Goal: Information Seeking & Learning: Learn about a topic

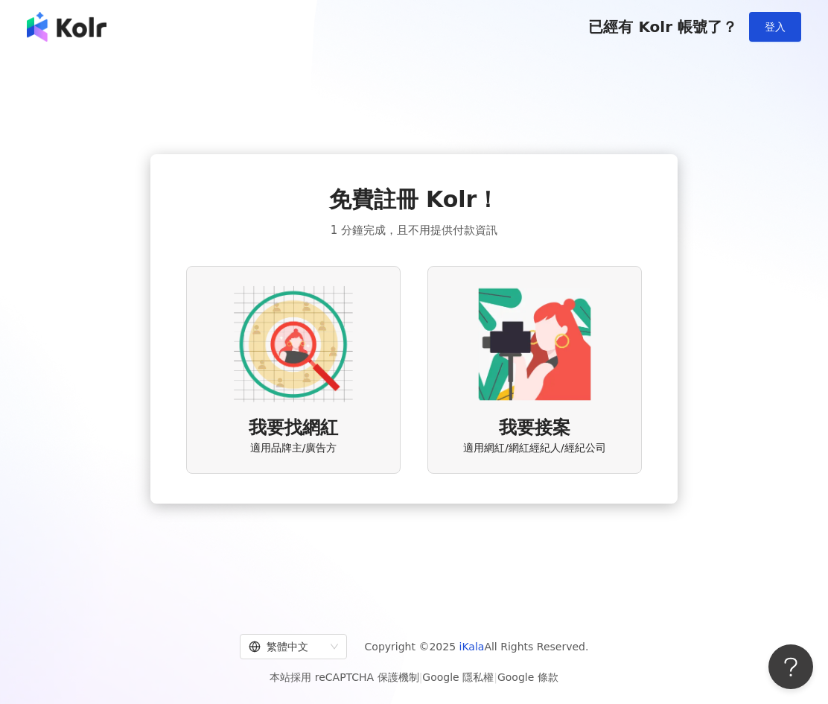
click at [278, 350] on img at bounding box center [293, 344] width 119 height 119
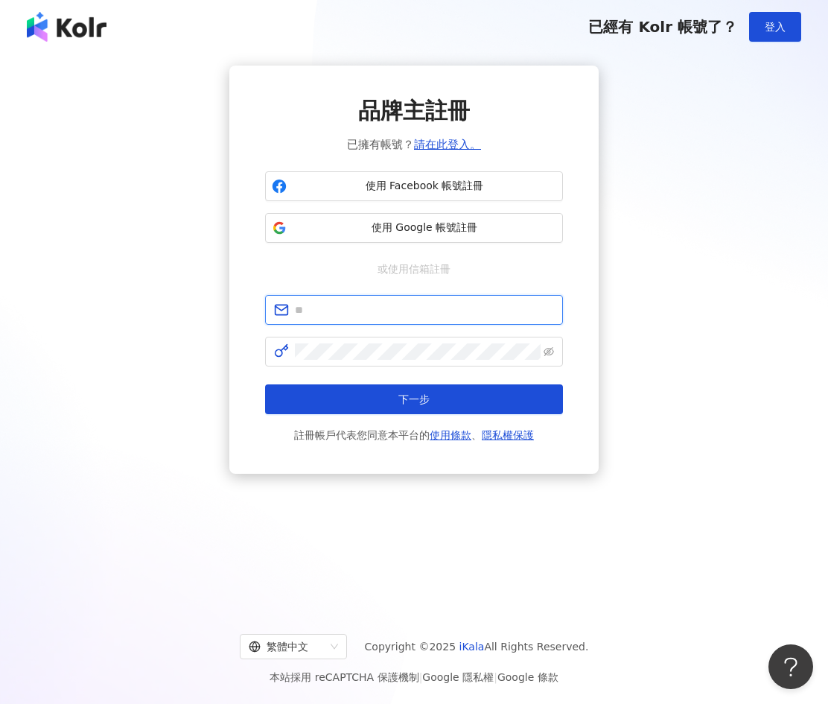
type input "**********"
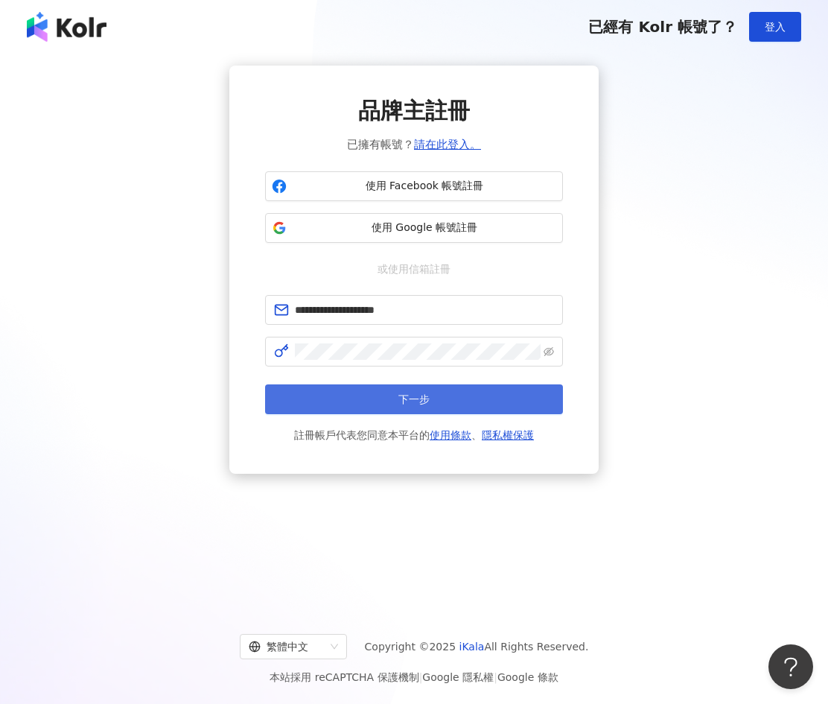
click at [378, 384] on form "**********" at bounding box center [414, 369] width 298 height 149
click at [380, 387] on button "下一步" at bounding box center [414, 399] width 298 height 30
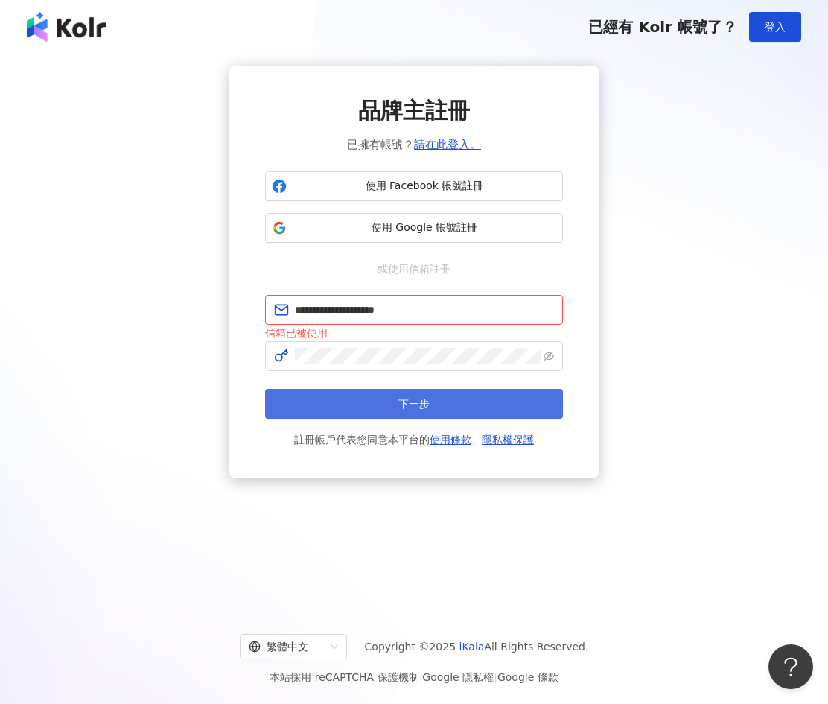
click at [379, 389] on button "下一步" at bounding box center [414, 404] width 298 height 30
click at [378, 389] on button "下一步" at bounding box center [414, 404] width 298 height 30
click at [376, 389] on button "下一步" at bounding box center [414, 404] width 298 height 30
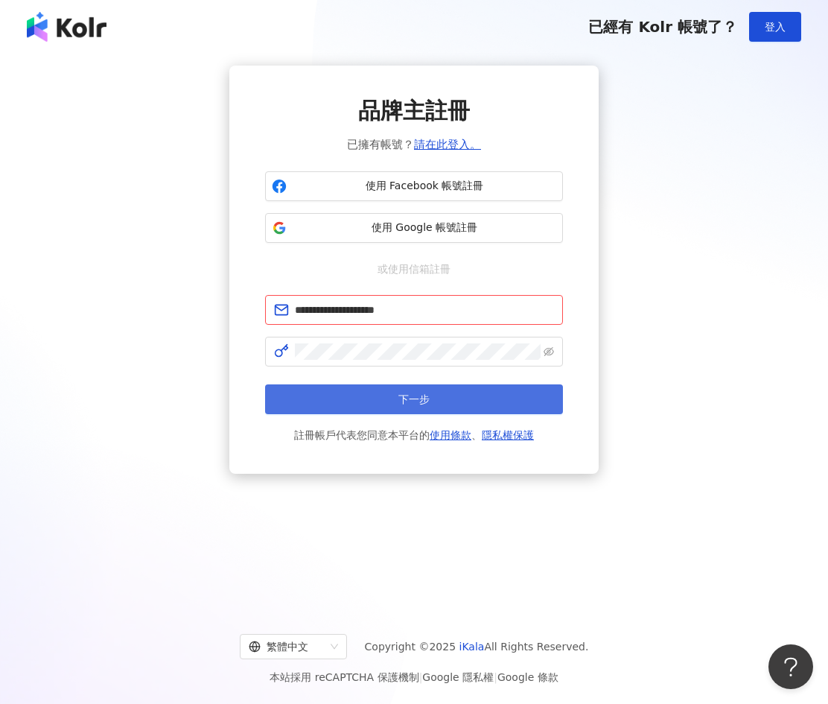
click at [373, 389] on button "下一步" at bounding box center [414, 399] width 298 height 30
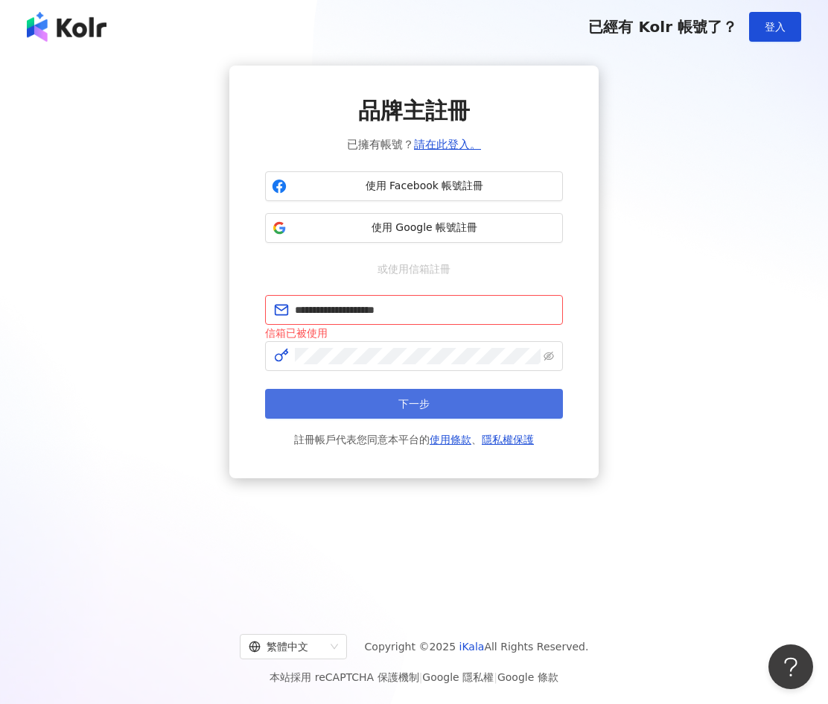
click at [372, 390] on button "下一步" at bounding box center [414, 404] width 298 height 30
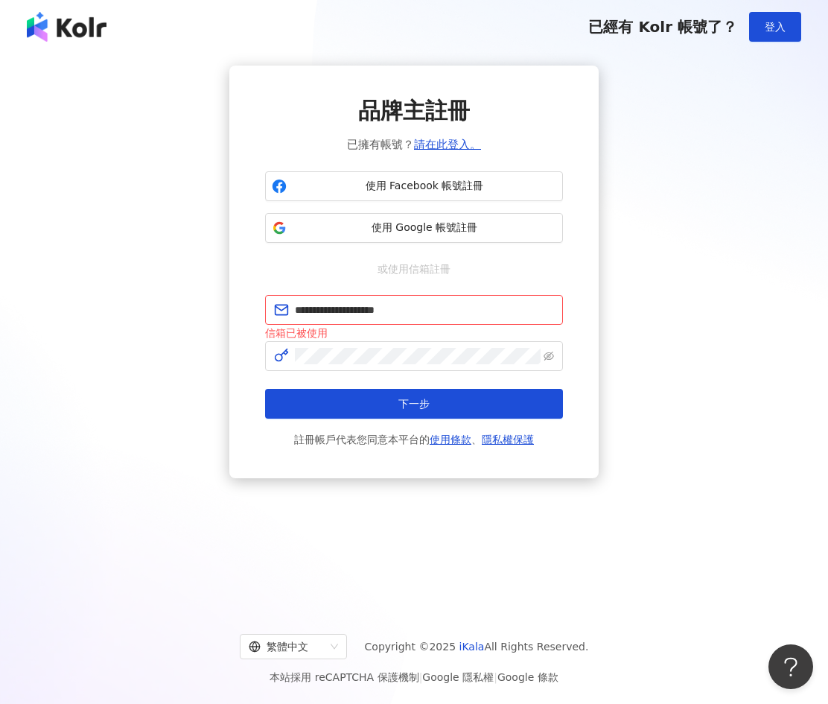
click at [692, 387] on div "**********" at bounding box center [414, 272] width 793 height 413
click at [450, 150] on link "請在此登入。" at bounding box center [447, 144] width 67 height 13
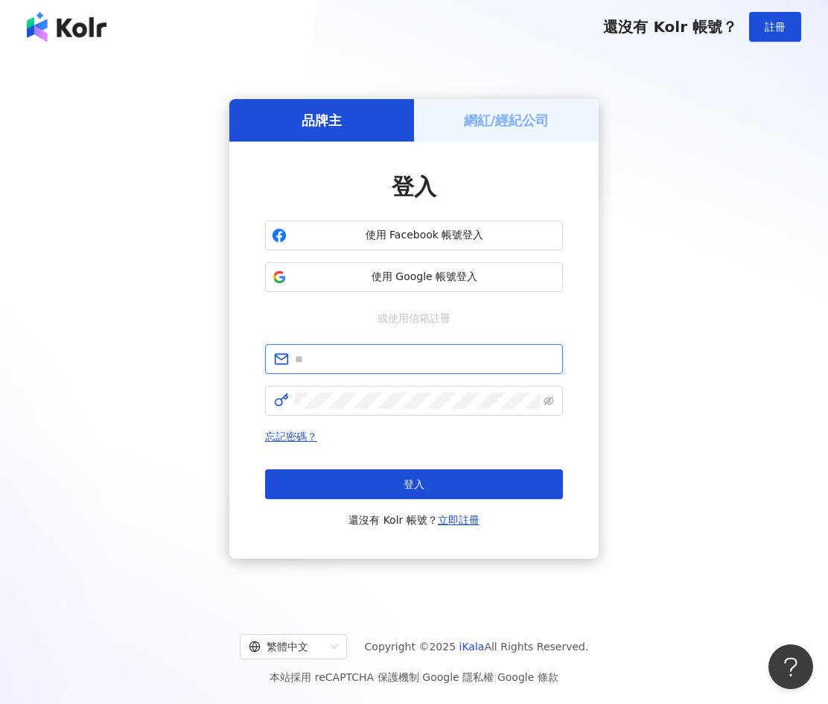
type input "**********"
click at [436, 495] on button "登入" at bounding box center [414, 484] width 298 height 30
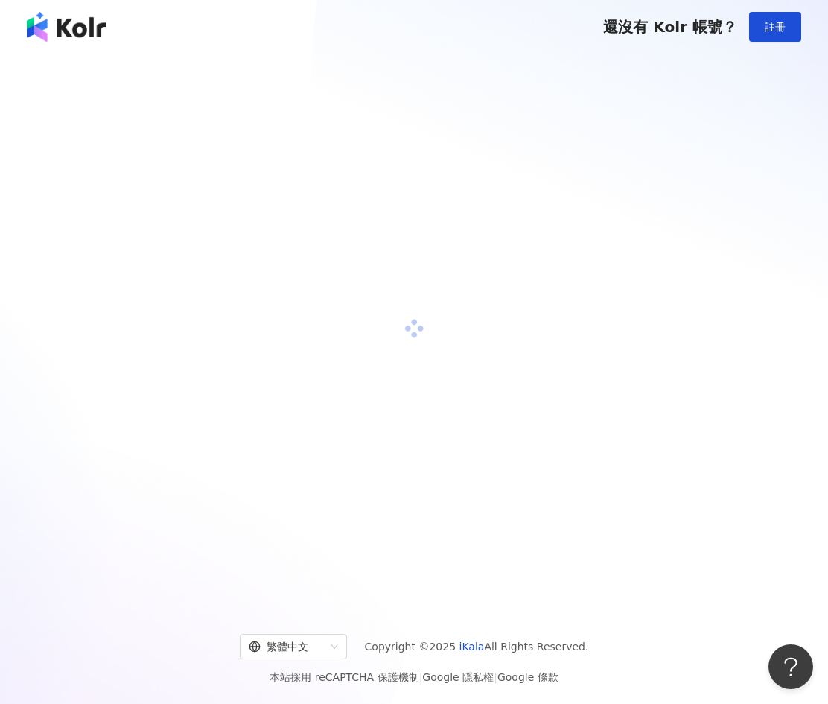
click at [438, 495] on div at bounding box center [414, 329] width 793 height 527
click at [438, 496] on div at bounding box center [414, 329] width 793 height 527
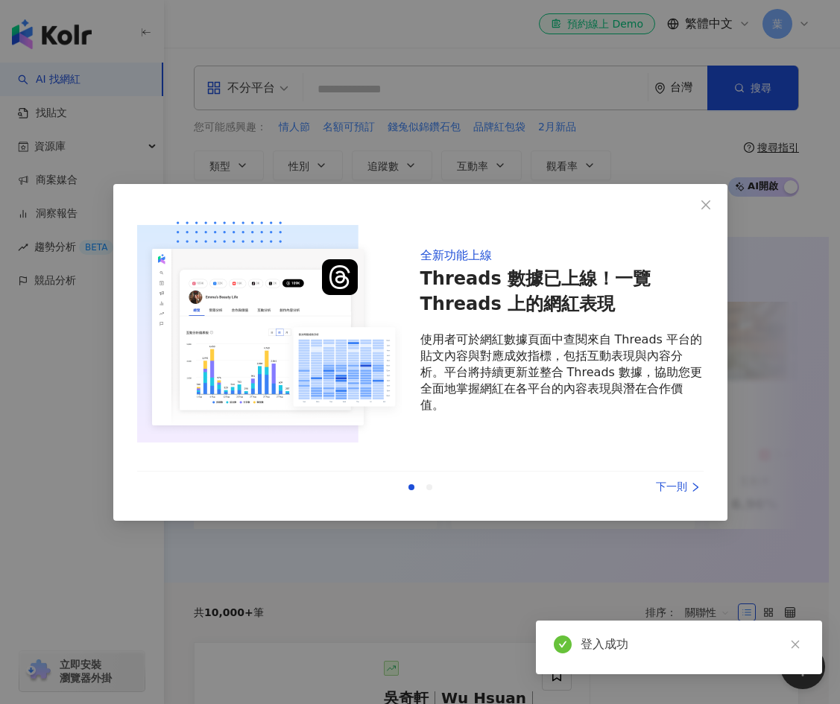
click at [694, 490] on icon "right" at bounding box center [695, 487] width 10 height 10
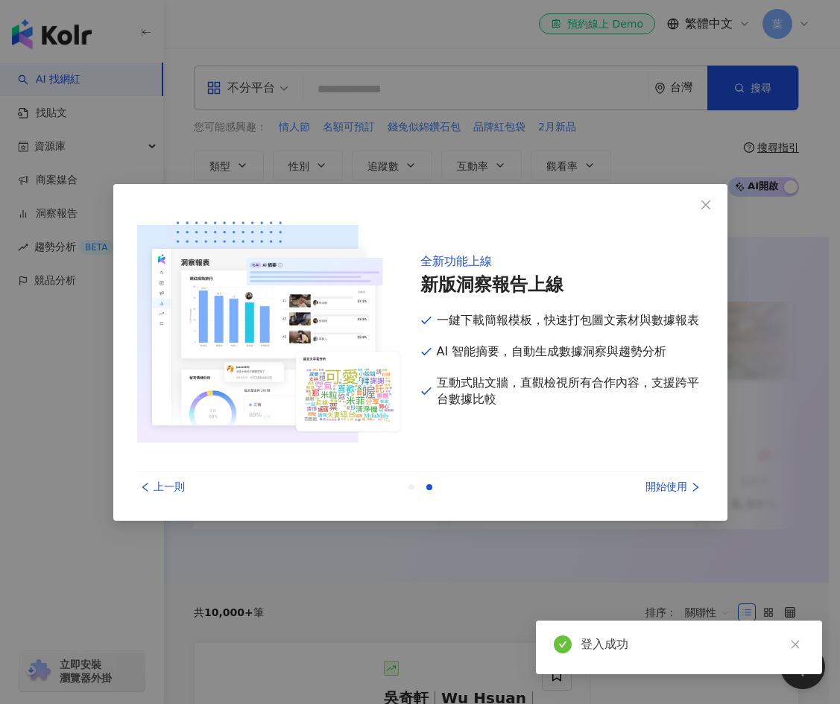
click at [692, 484] on icon "right" at bounding box center [695, 487] width 10 height 10
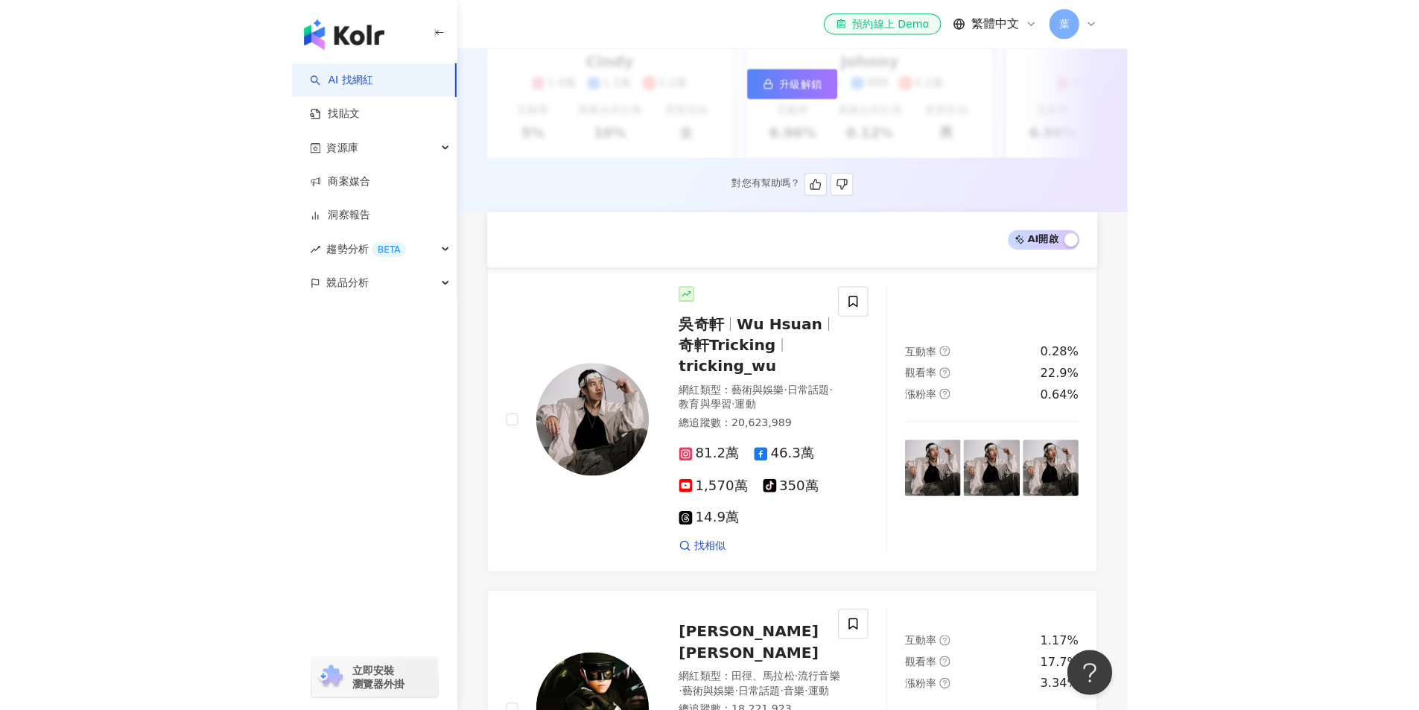
scroll to position [741, 0]
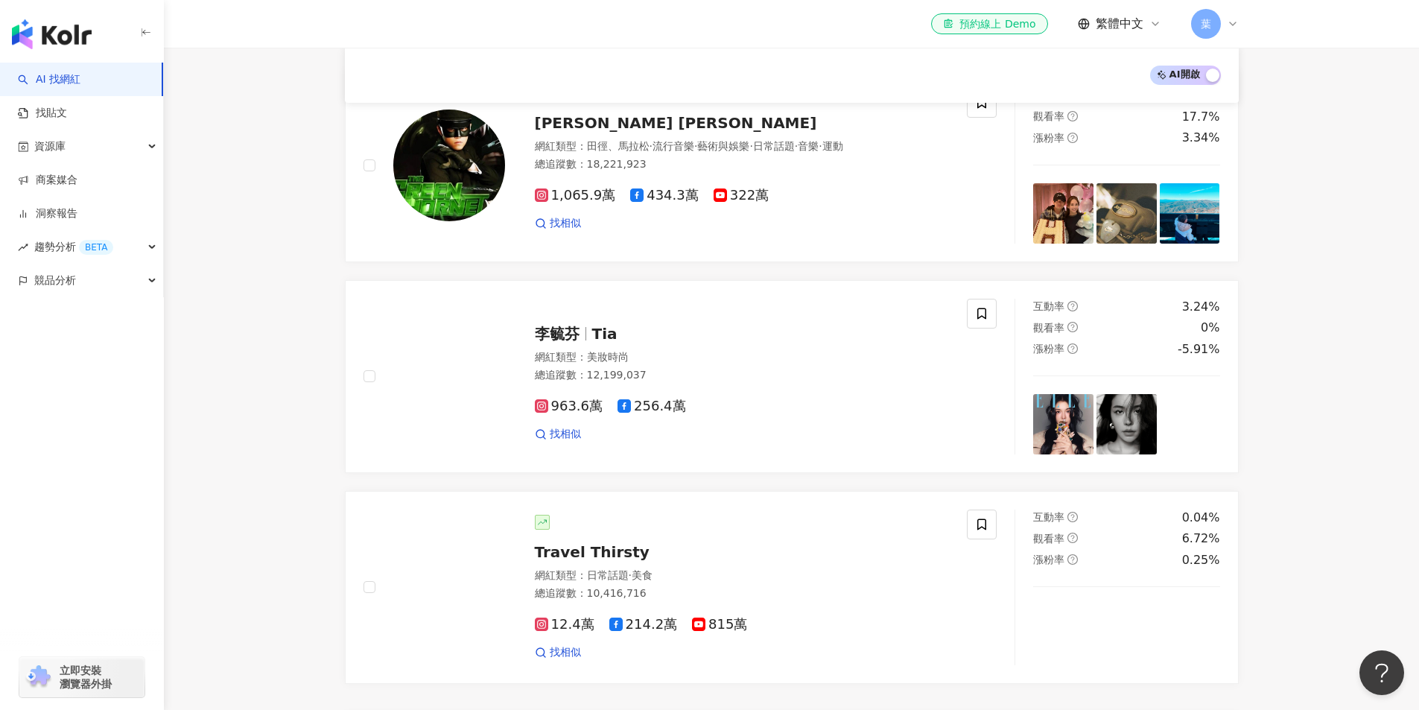
click at [828, 317] on main "不分平台 台灣 搜尋 您可能感興趣： 情人節 名額可預訂 錢兔似錦鑽石包 品牌紅包袋 2月新品 類型 性別 追蹤數 互動率 觀看率 合作費用預估 更多篩選 搜…" at bounding box center [791, 384] width 1255 height 2154
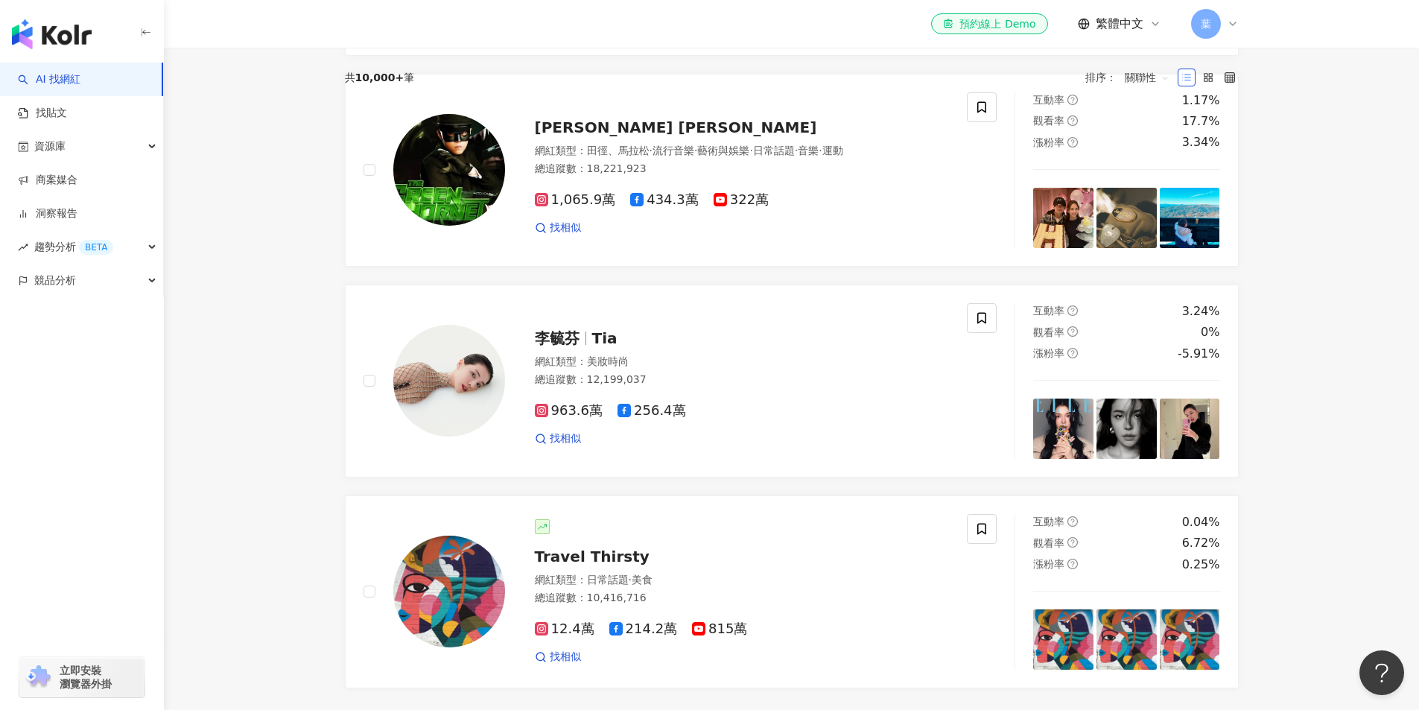
scroll to position [368, 0]
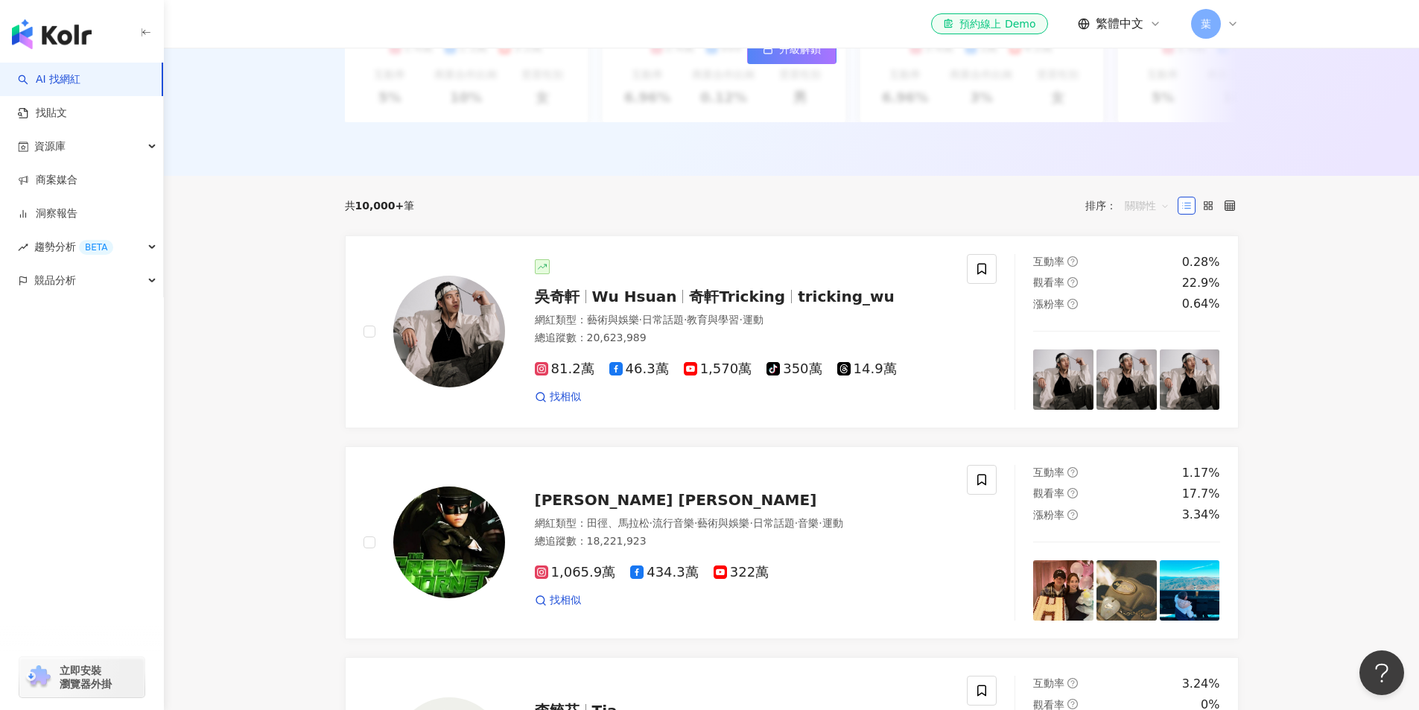
click at [828, 212] on span "關聯性" at bounding box center [1147, 206] width 45 height 24
click at [828, 329] on div "互動率" at bounding box center [1147, 323] width 37 height 16
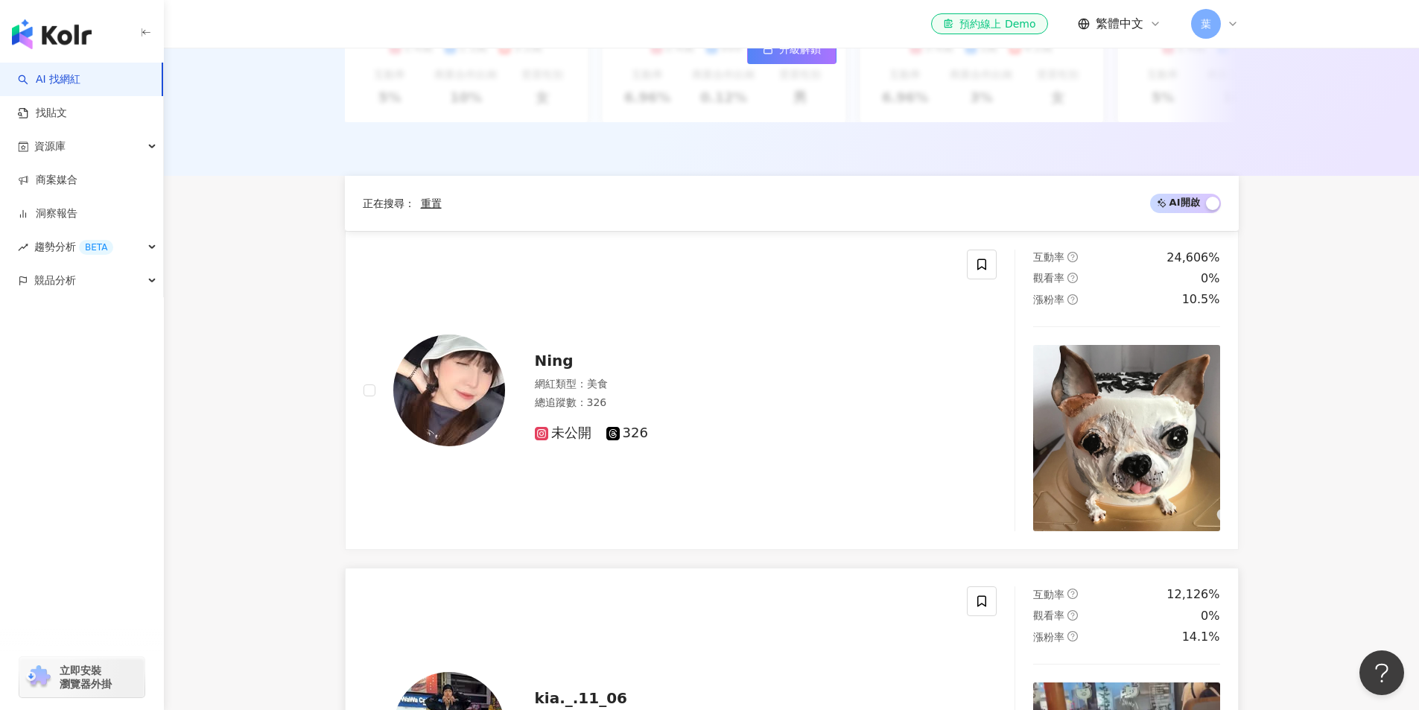
scroll to position [736, 0]
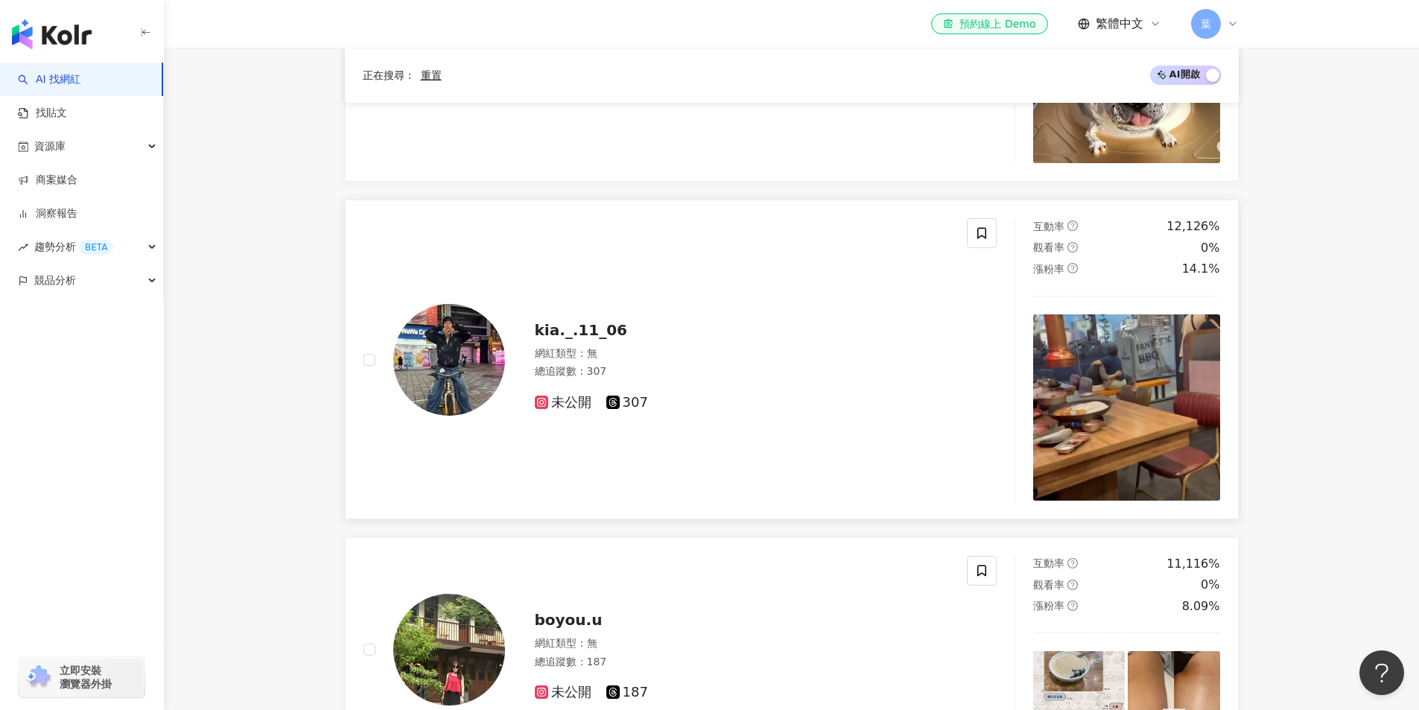
click at [650, 379] on div "總追蹤數 ： 307" at bounding box center [742, 371] width 415 height 15
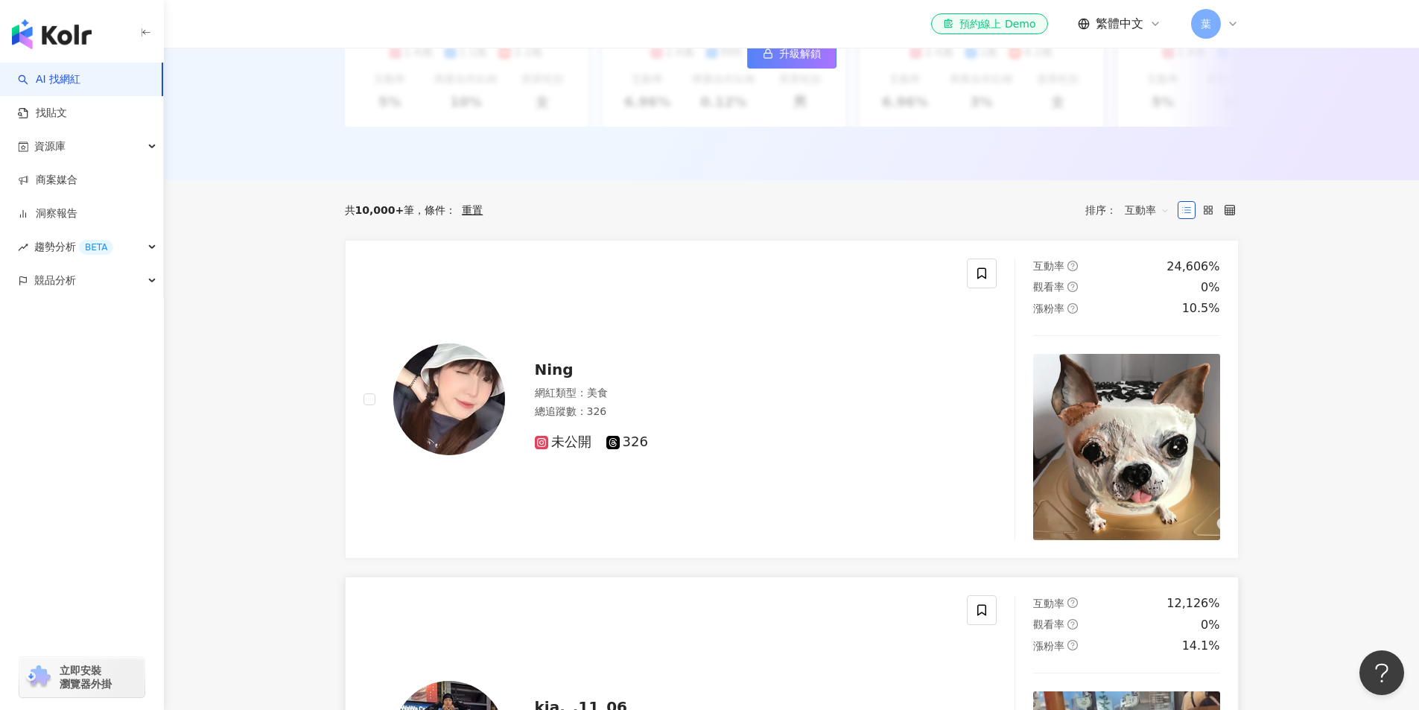
scroll to position [0, 0]
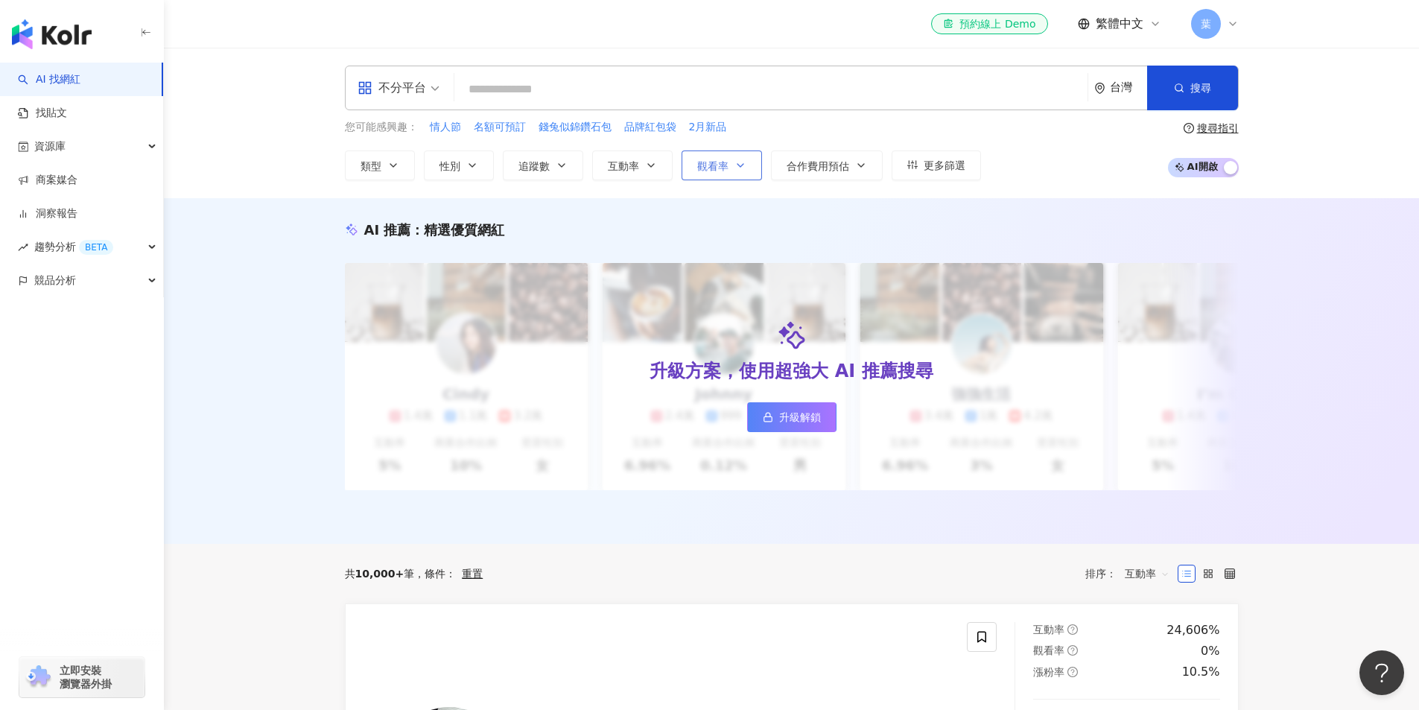
click at [733, 169] on button "觀看率" at bounding box center [722, 165] width 80 height 30
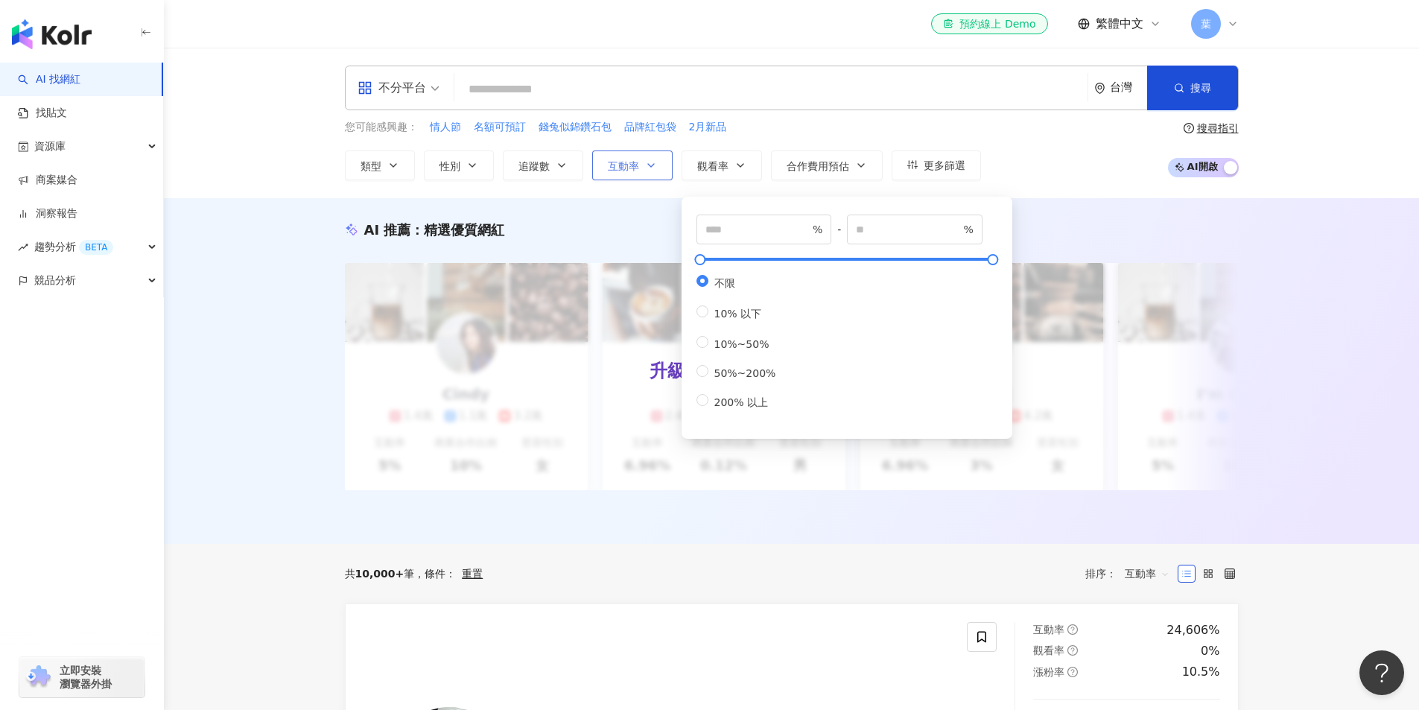
click at [650, 171] on icon "button" at bounding box center [651, 165] width 12 height 12
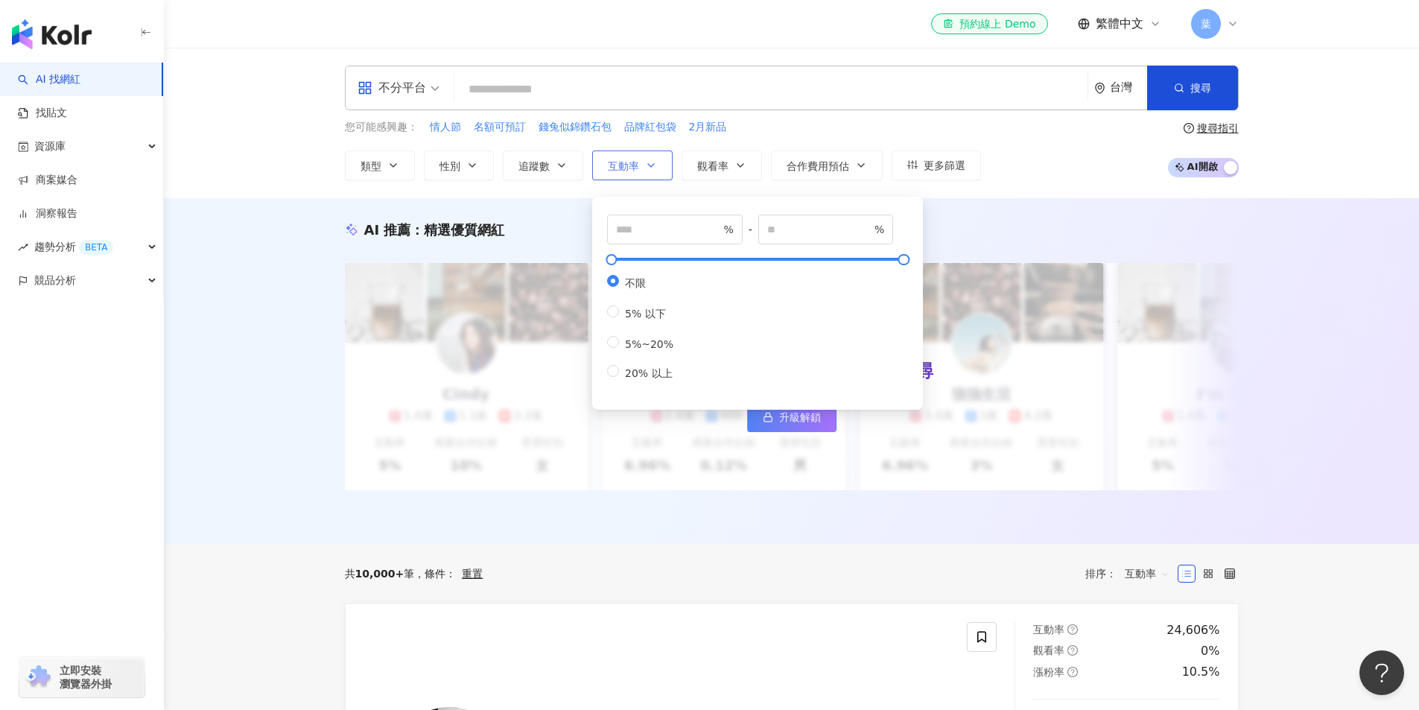
click at [650, 171] on icon "button" at bounding box center [651, 165] width 12 height 12
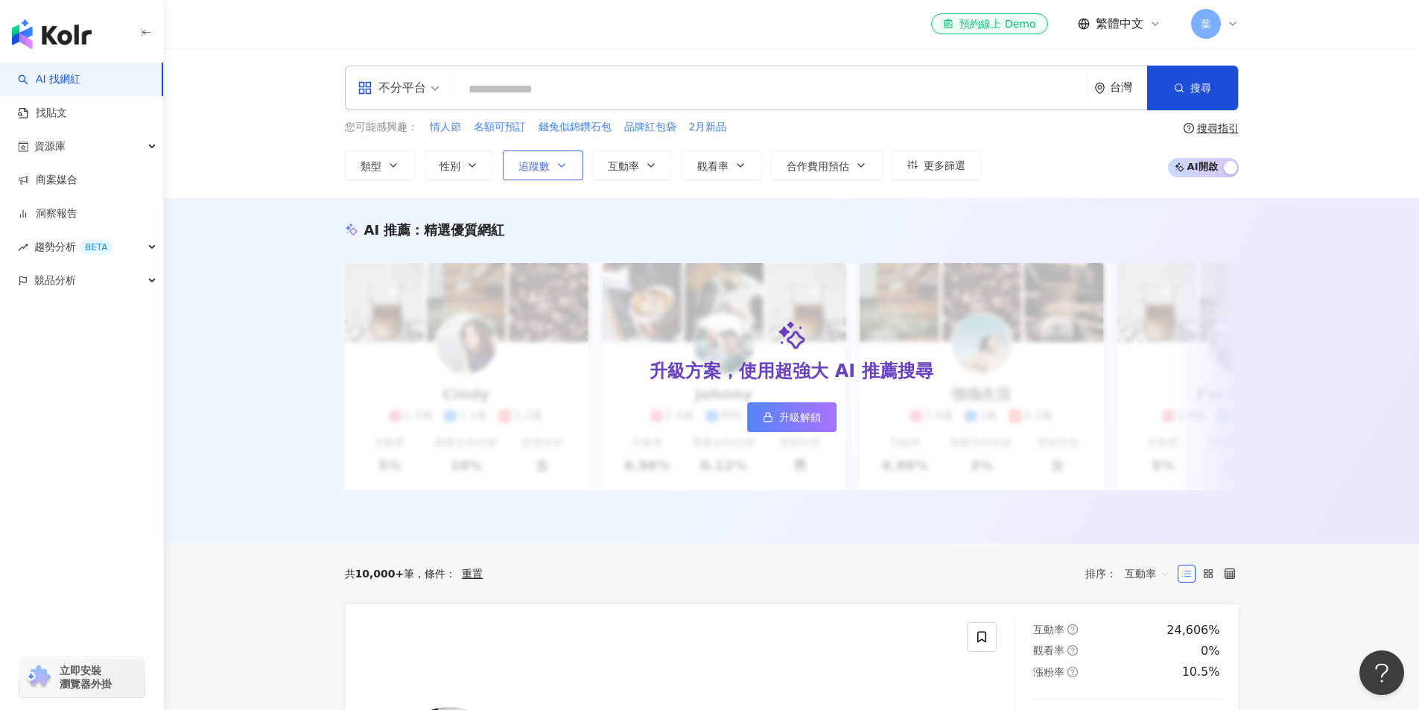
click at [523, 160] on span "追蹤數" at bounding box center [534, 166] width 31 height 12
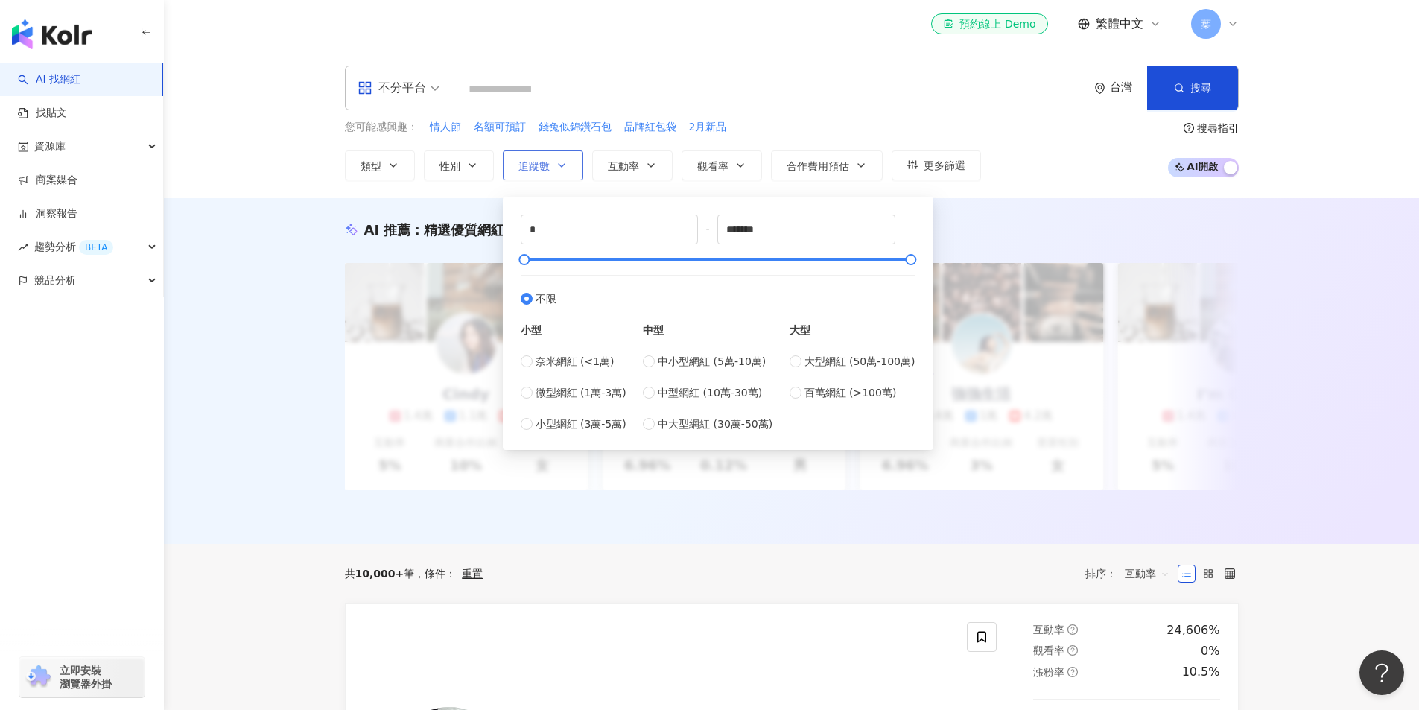
click at [551, 183] on div "不分平台 台灣 搜尋 您可能感興趣： 情人節 名額可預訂 錢兔似錦鑽石包 品牌紅包袋 2月新品 類型 性別 追蹤數 互動率 觀看率 合作費用預估 更多篩選 %…" at bounding box center [791, 123] width 1255 height 150
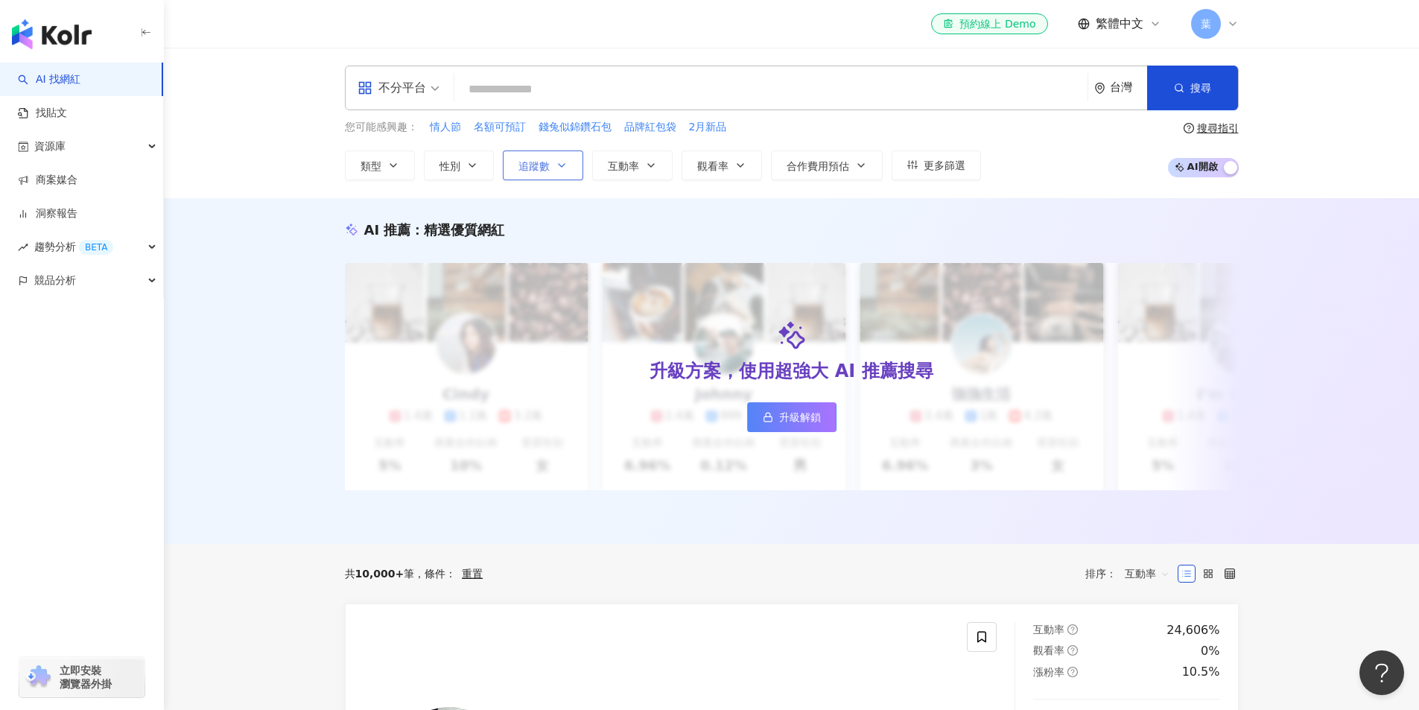
click at [554, 174] on button "追蹤數" at bounding box center [543, 165] width 80 height 30
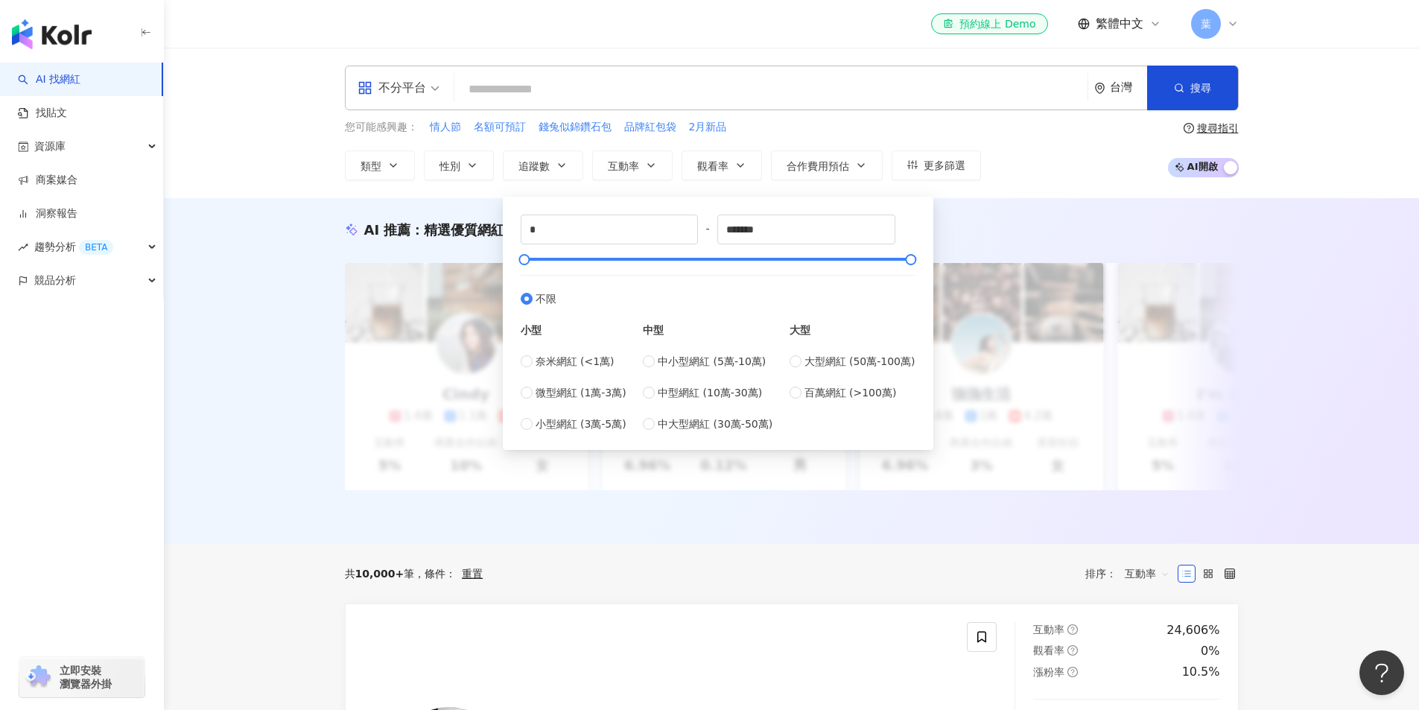
click at [571, 267] on div "* - ******* 不限 小型 奈米網紅 (<1萬) 微型網紅 (1萬-3萬) 小型網紅 (3萬-5萬) 中型 中小型網紅 (5萬-10萬) 中型網紅 (…" at bounding box center [718, 324] width 395 height 218
drag, startPoint x: 575, startPoint y: 261, endPoint x: 650, endPoint y: 315, distance: 92.2
click at [580, 261] on div at bounding box center [717, 259] width 387 height 9
drag, startPoint x: 658, startPoint y: 336, endPoint x: 660, endPoint y: 353, distance: 17.3
click at [656, 336] on div "中型" at bounding box center [708, 330] width 130 height 16
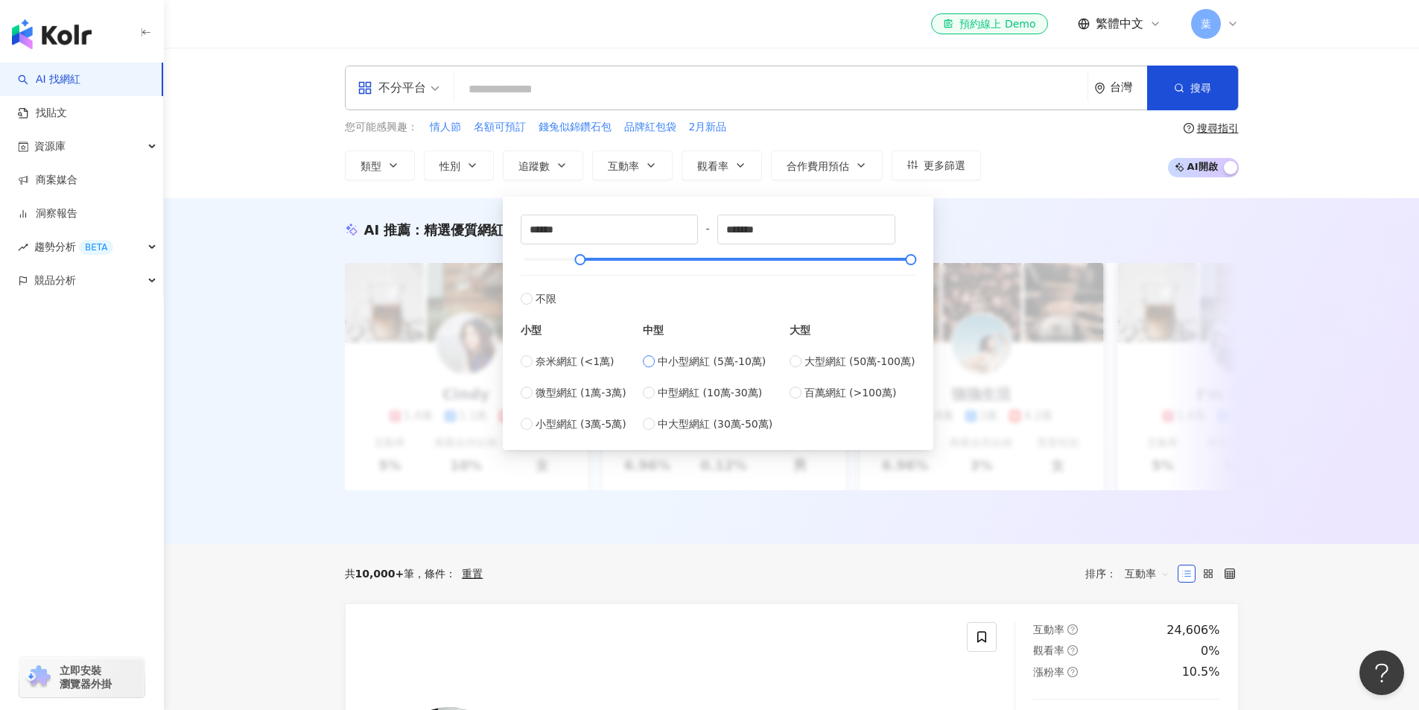
click at [663, 355] on span "中小型網紅 (5萬-10萬)" at bounding box center [712, 361] width 108 height 16
type input "*****"
click at [664, 384] on span "中型網紅 (10萬-30萬)" at bounding box center [710, 392] width 104 height 16
type input "******"
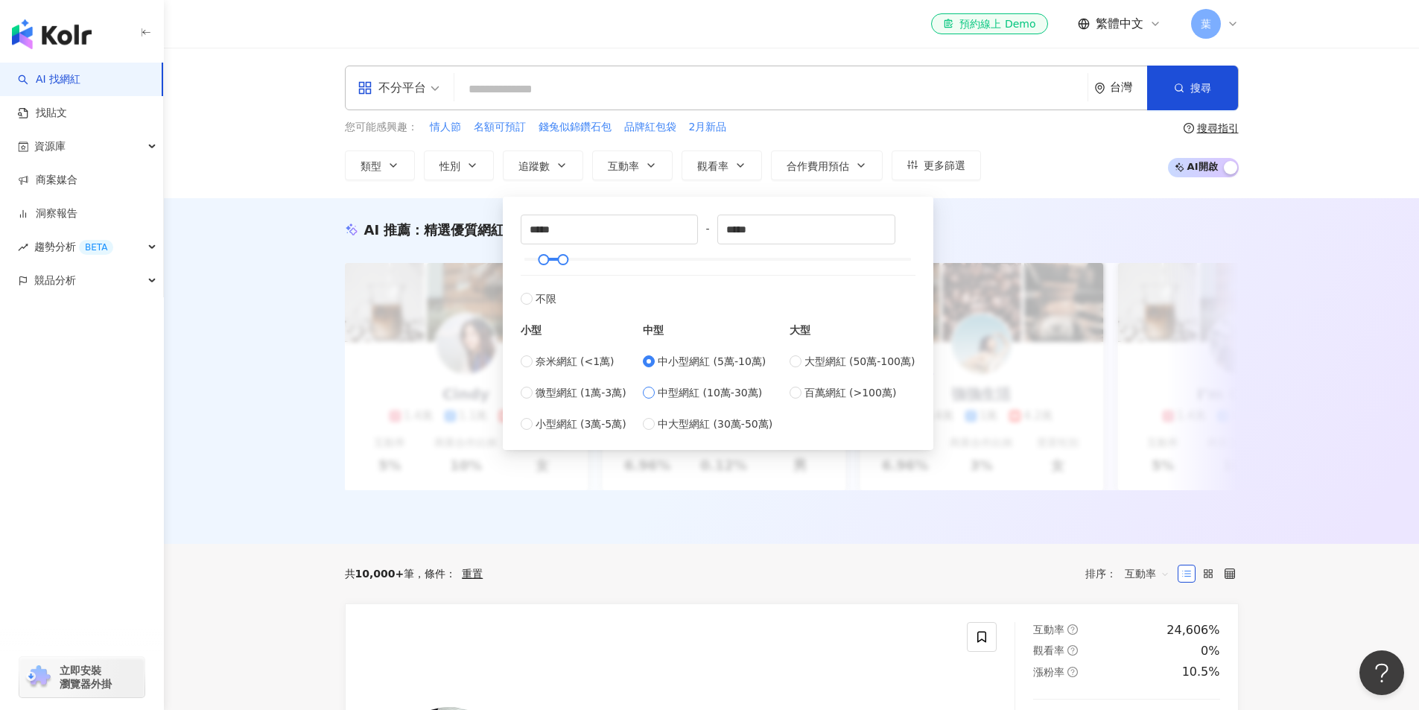
type input "******"
click at [657, 413] on div "中小型網紅 (5萬-10萬) 中型網紅 (10萬-30萬) 中大型網紅 (30萬-50萬)" at bounding box center [708, 392] width 130 height 79
type input "******"
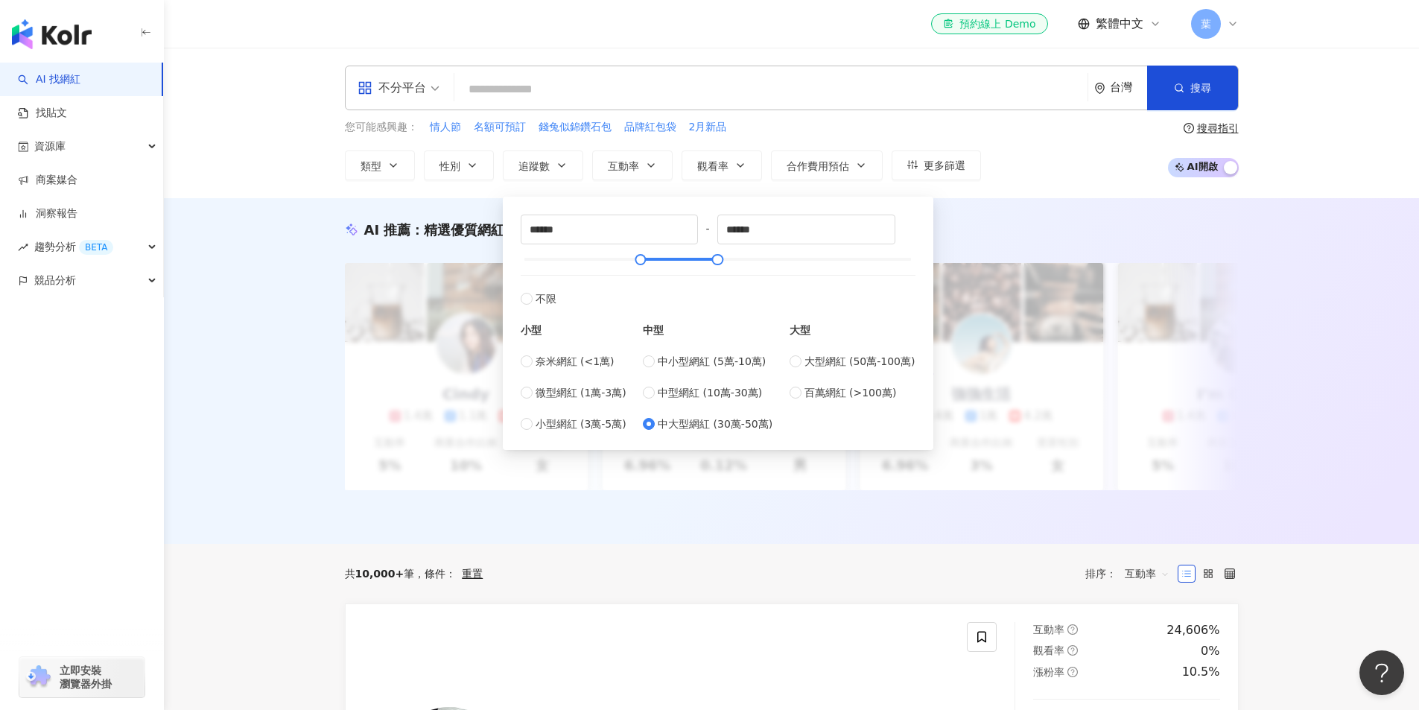
type input "******"
click at [654, 405] on div "中小型網紅 (5萬-10萬) 中型網紅 (10萬-30萬) 中大型網紅 (30萬-50萬)" at bounding box center [708, 392] width 130 height 79
click at [654, 401] on div "中小型網紅 (5萬-10萬) 中型網紅 (10萬-30萬) 中大型網紅 (30萬-50萬)" at bounding box center [708, 392] width 130 height 79
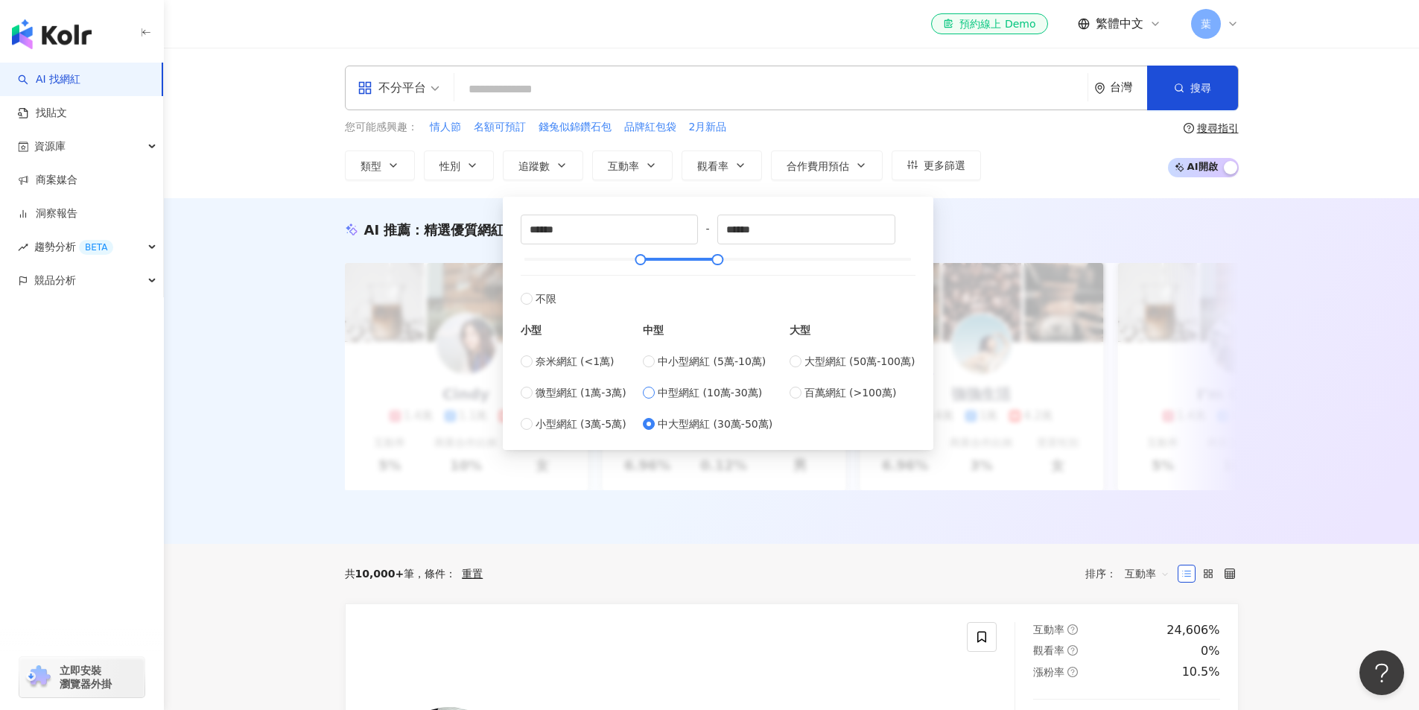
type input "******"
click at [764, 291] on label "不限" at bounding box center [718, 291] width 395 height 32
type input "*"
type input "*******"
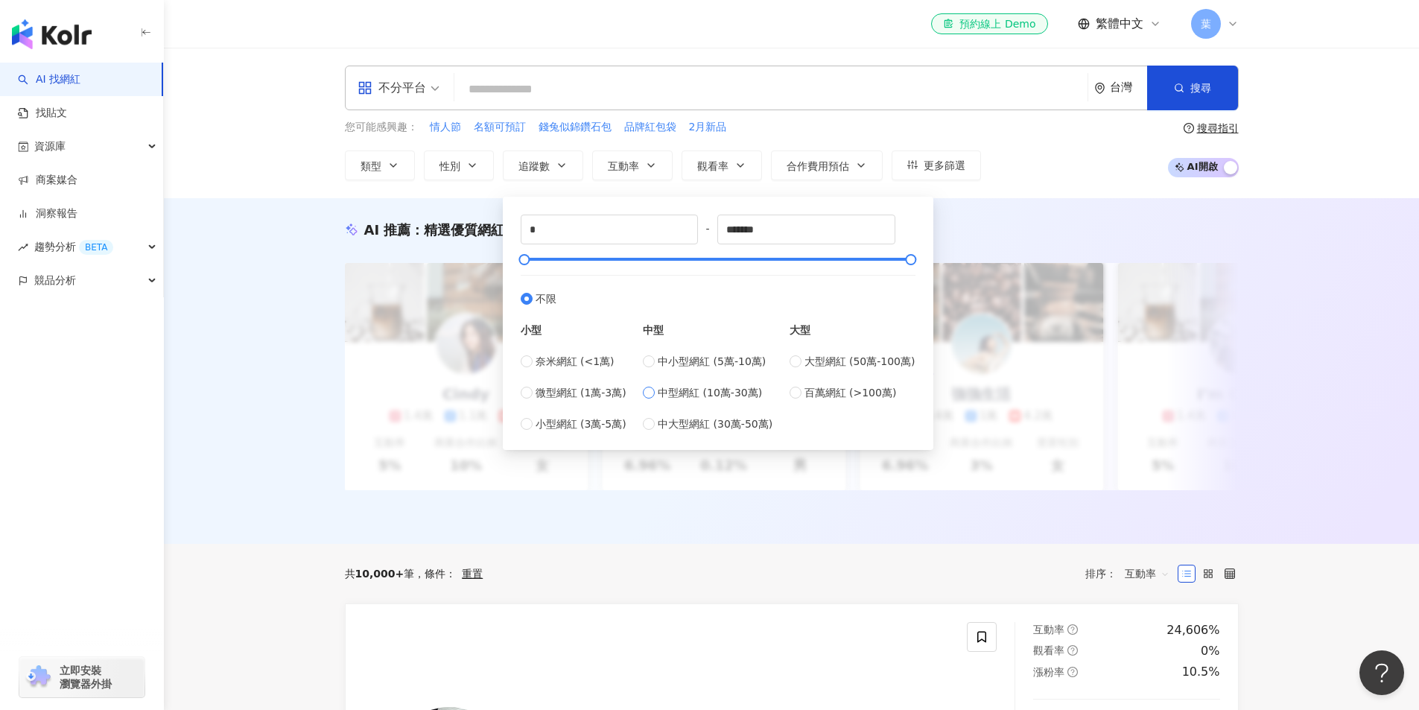
click at [661, 389] on label "中型網紅 (10萬-30萬)" at bounding box center [708, 392] width 130 height 16
type input "******"
click at [808, 417] on div "大型 大型網紅 (50萬-100萬) 百萬網紅 (>100萬)" at bounding box center [853, 369] width 126 height 125
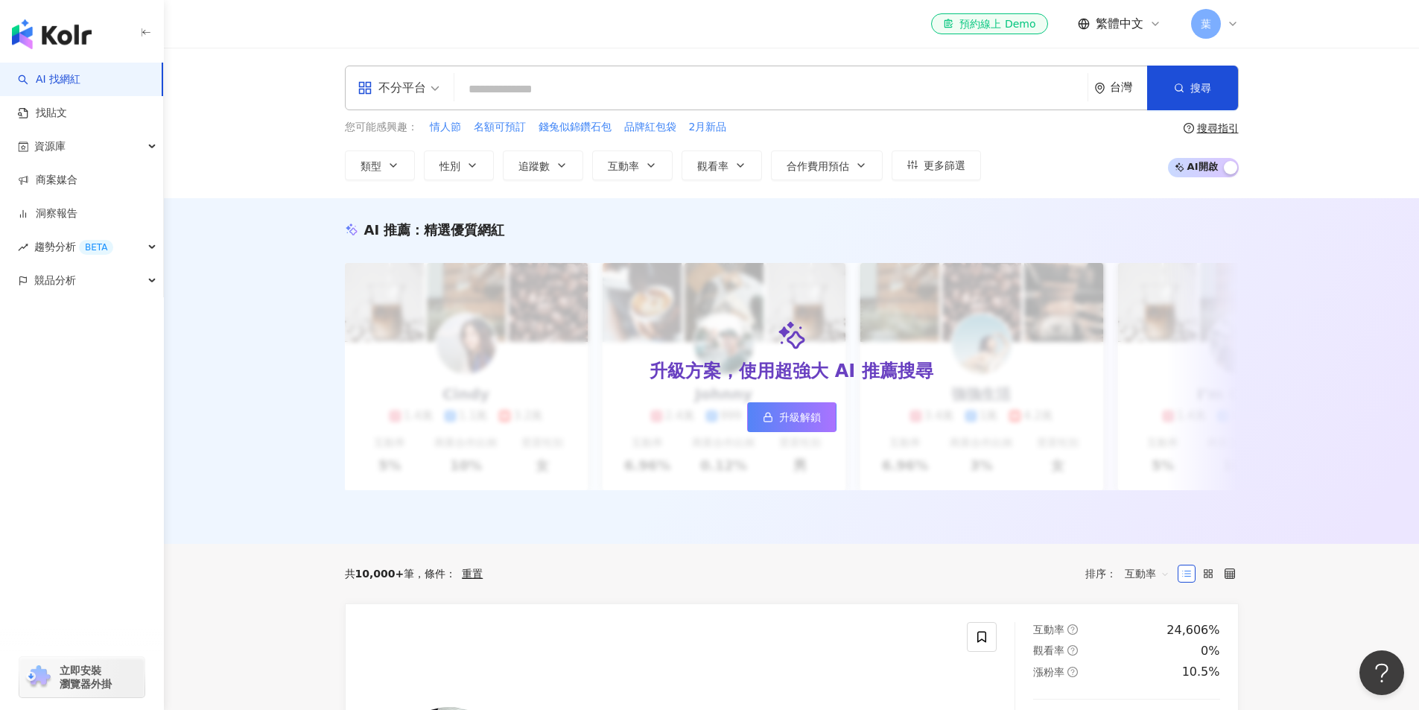
click at [828, 183] on div "不分平台 台灣 搜尋 您可能感興趣： 情人節 名額可預訂 錢兔似錦鑽石包 品牌紅包袋 2月新品 類型 性別 追蹤數 互動率 觀看率 合作費用預估 更多篩選 %…" at bounding box center [791, 123] width 1255 height 150
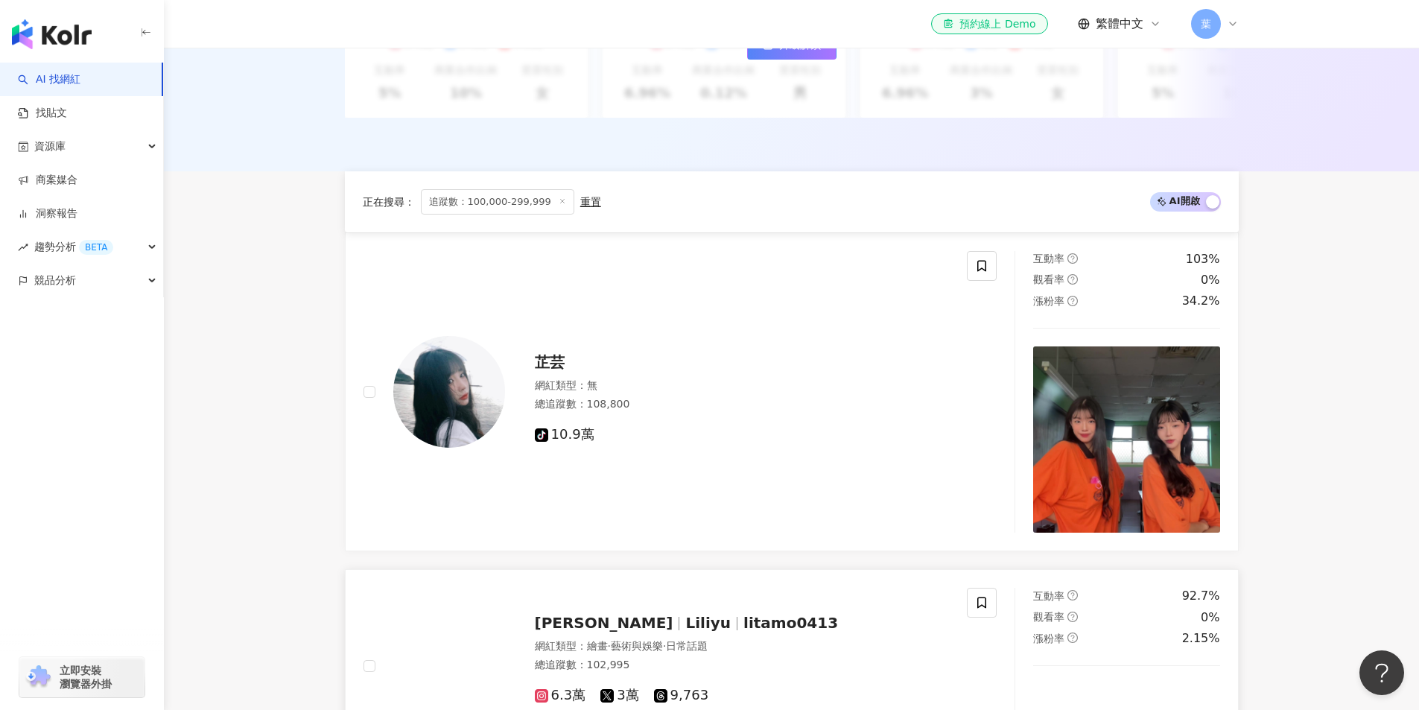
scroll to position [745, 0]
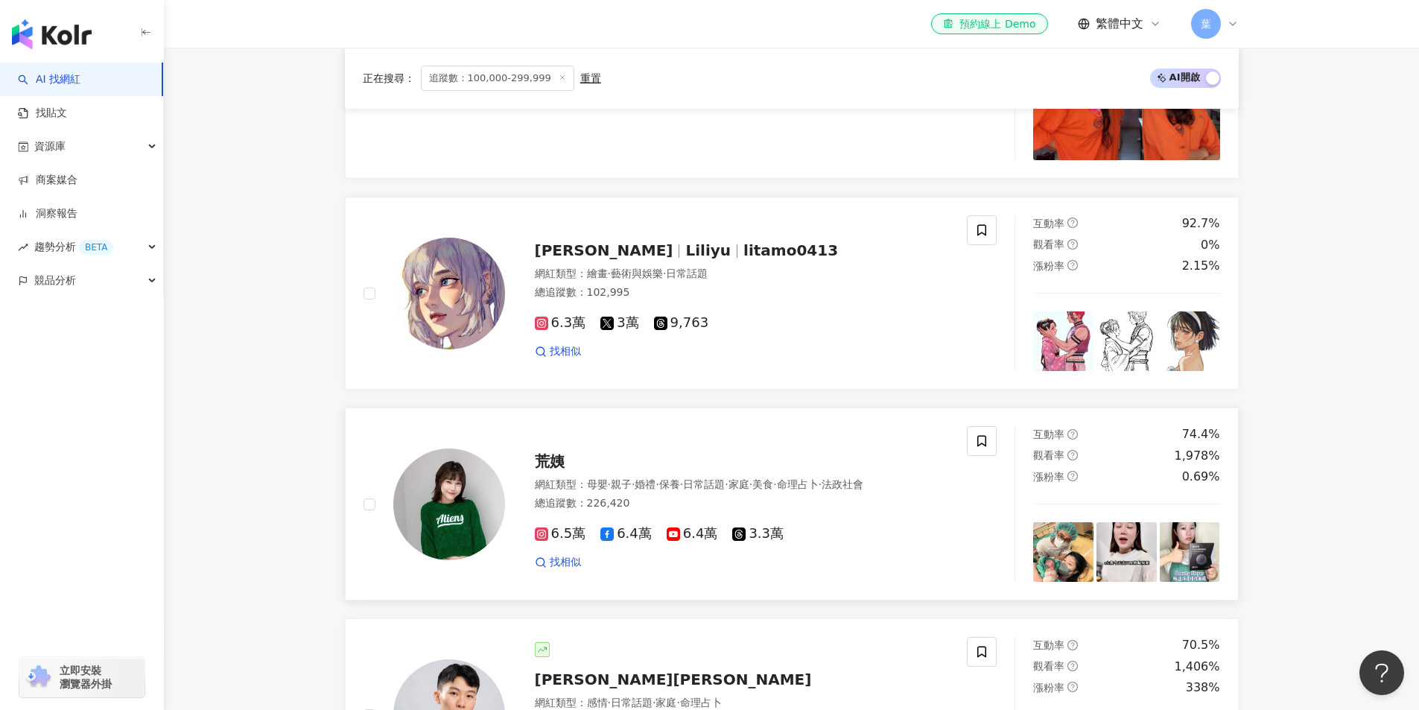
click at [572, 541] on span "6.5萬" at bounding box center [560, 534] width 51 height 16
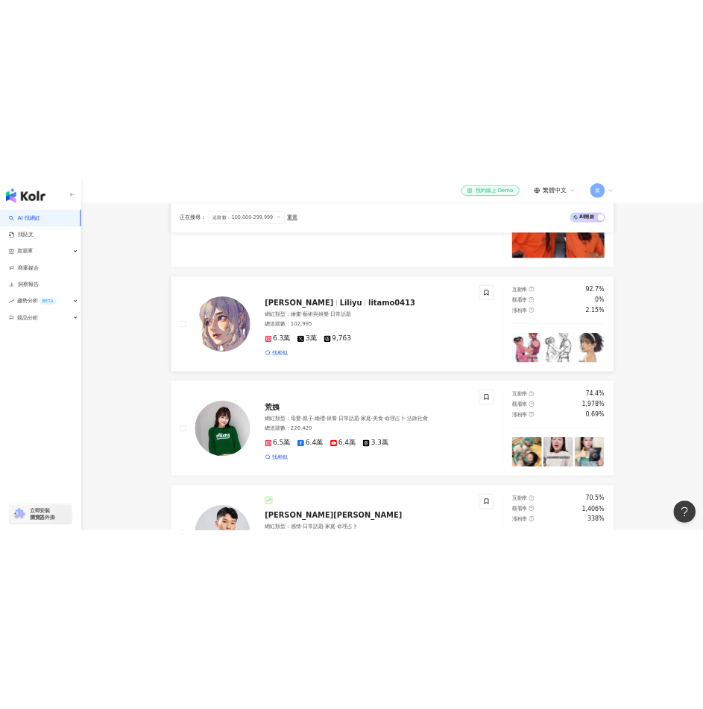
scroll to position [1118, 0]
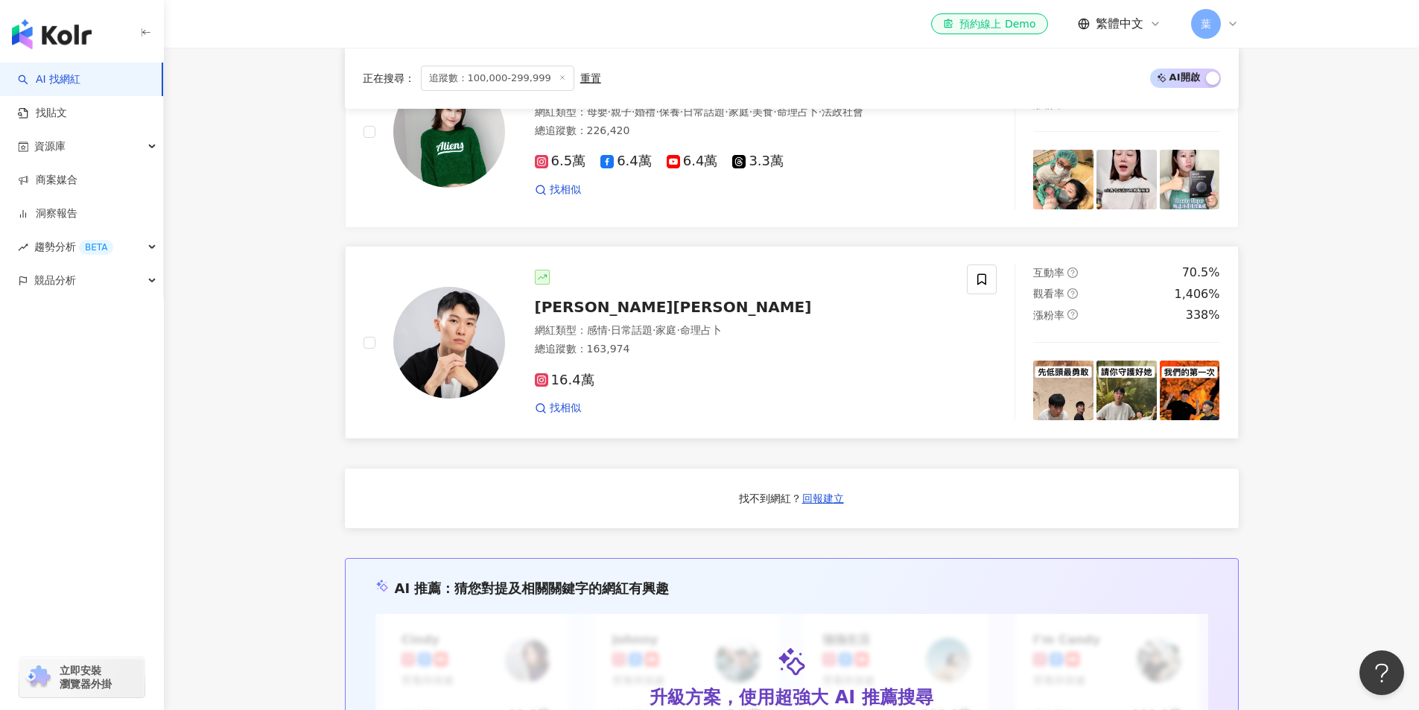
click at [585, 388] on span "16.4萬" at bounding box center [565, 381] width 60 height 16
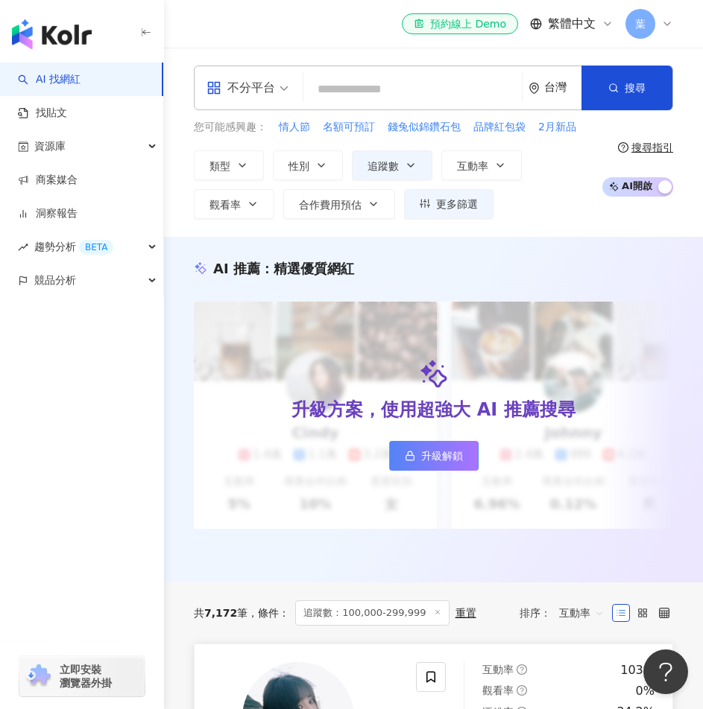
scroll to position [373, 0]
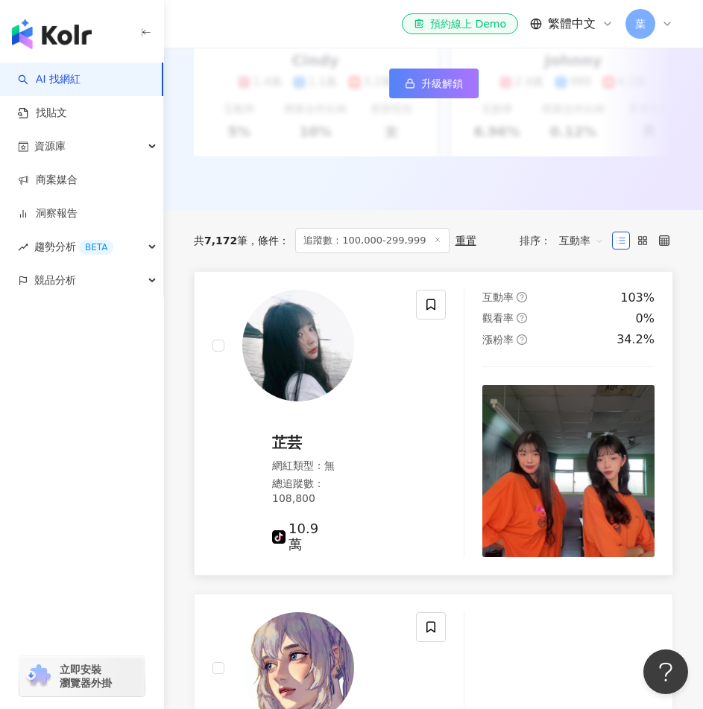
click at [302, 434] on span "芷芸" at bounding box center [287, 443] width 30 height 18
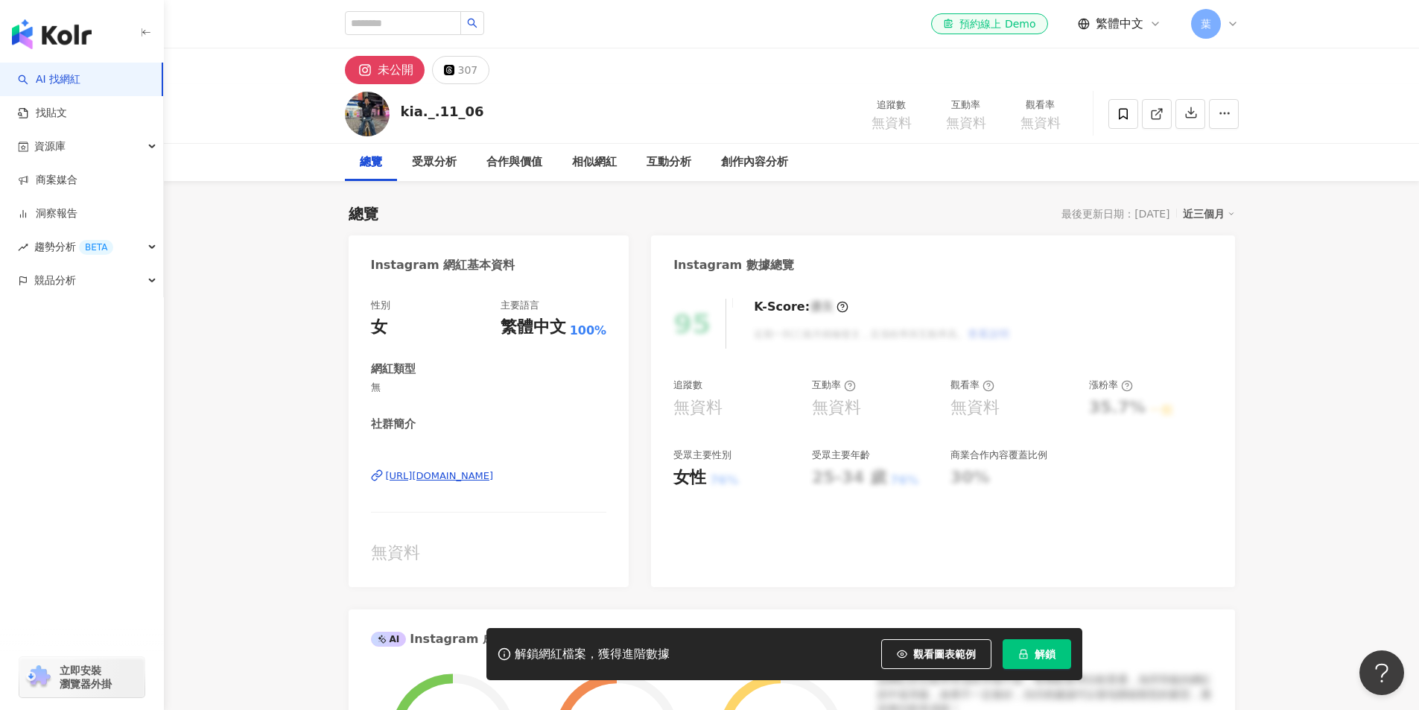
click div "https://www.instagram.com/kia._.11_06/"
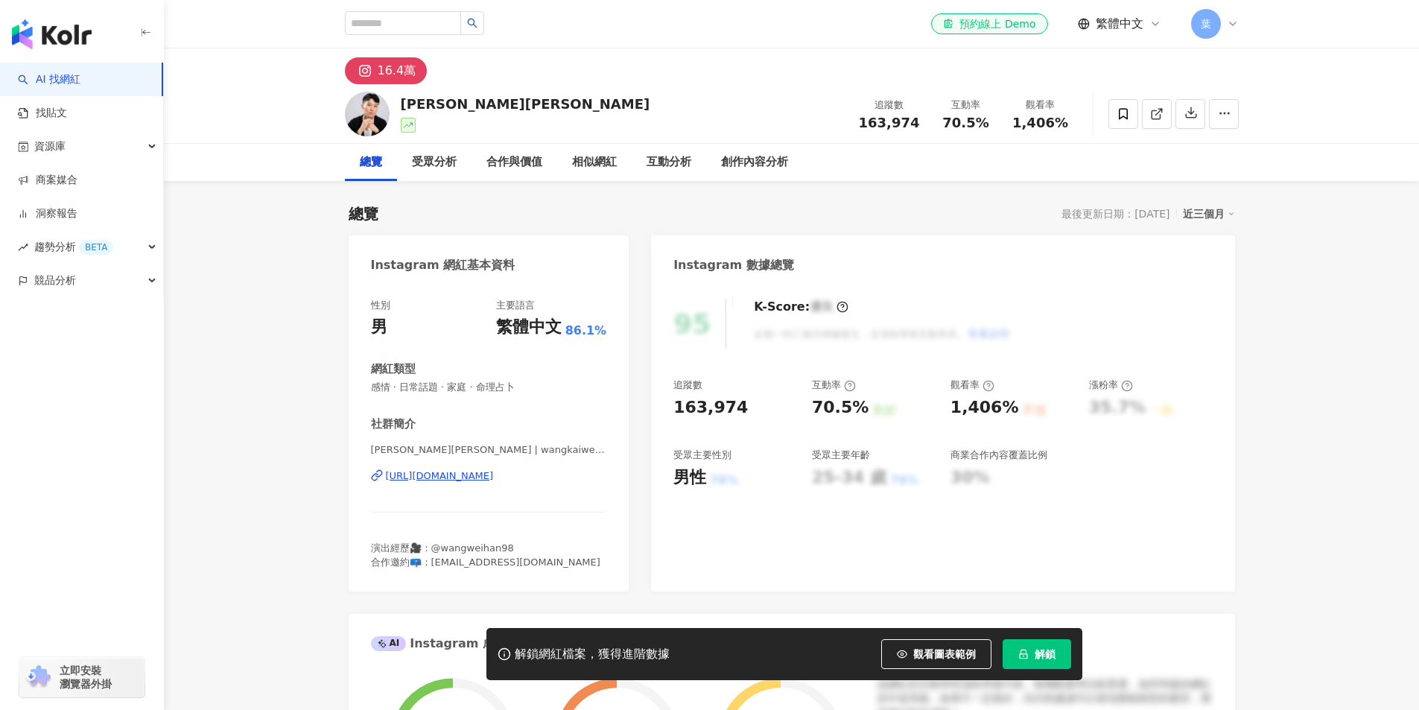
click at [494, 474] on div "https://www.instagram.com/wangkaiwen820/" at bounding box center [440, 475] width 108 height 13
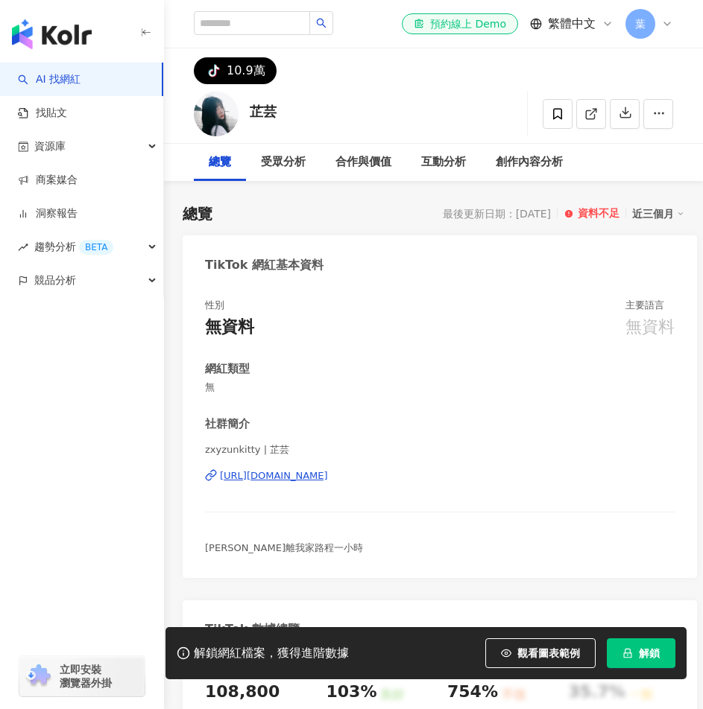
click at [328, 474] on div "[URL][DOMAIN_NAME]" at bounding box center [274, 475] width 108 height 13
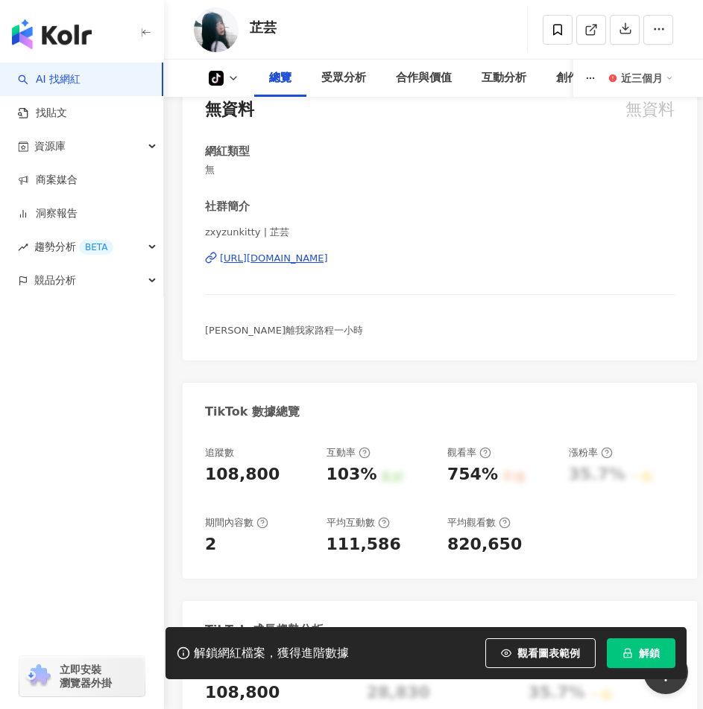
scroll to position [163, 0]
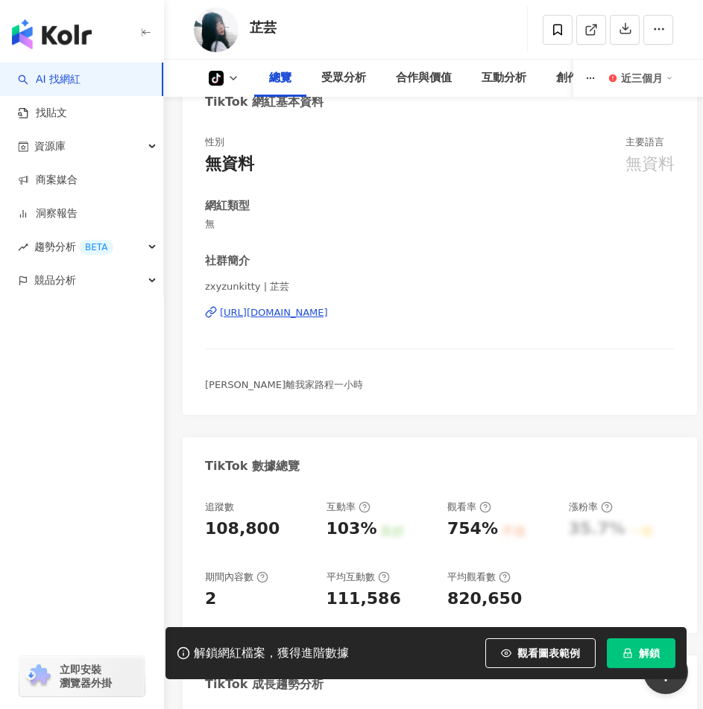
click at [636, 69] on div "近三個月" at bounding box center [647, 78] width 52 height 24
click at [601, 77] on button "button" at bounding box center [590, 78] width 34 height 37
click at [597, 72] on button "button" at bounding box center [590, 78] width 34 height 37
click at [599, 84] on button "button" at bounding box center [590, 78] width 34 height 37
click at [551, 136] on div "性別 無資料 主要語言 無資料 網紅類型 無 社群簡介 zxyzunkitty | 芷芸 [URL][DOMAIN_NAME] [PERSON_NAME]離我…" at bounding box center [440, 268] width 514 height 294
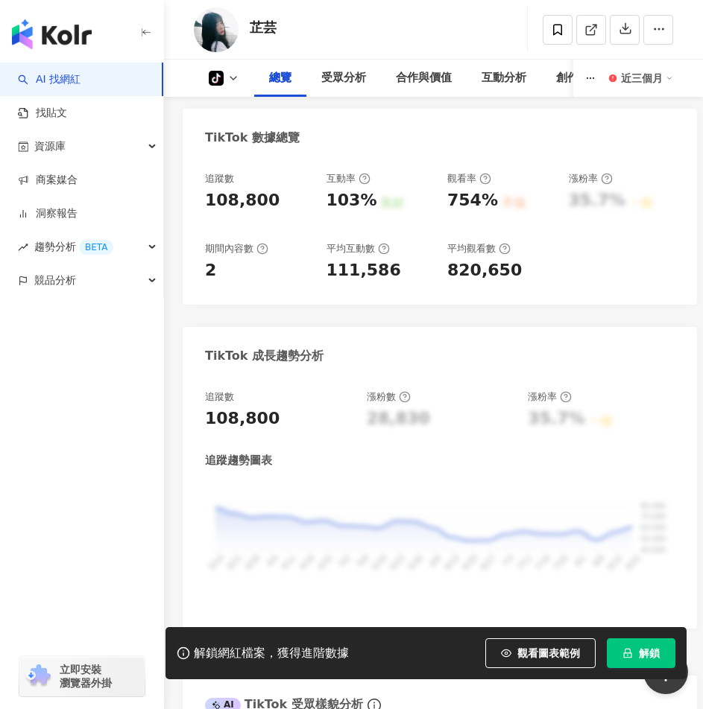
scroll to position [119, 0]
